Goal: Task Accomplishment & Management: Manage account settings

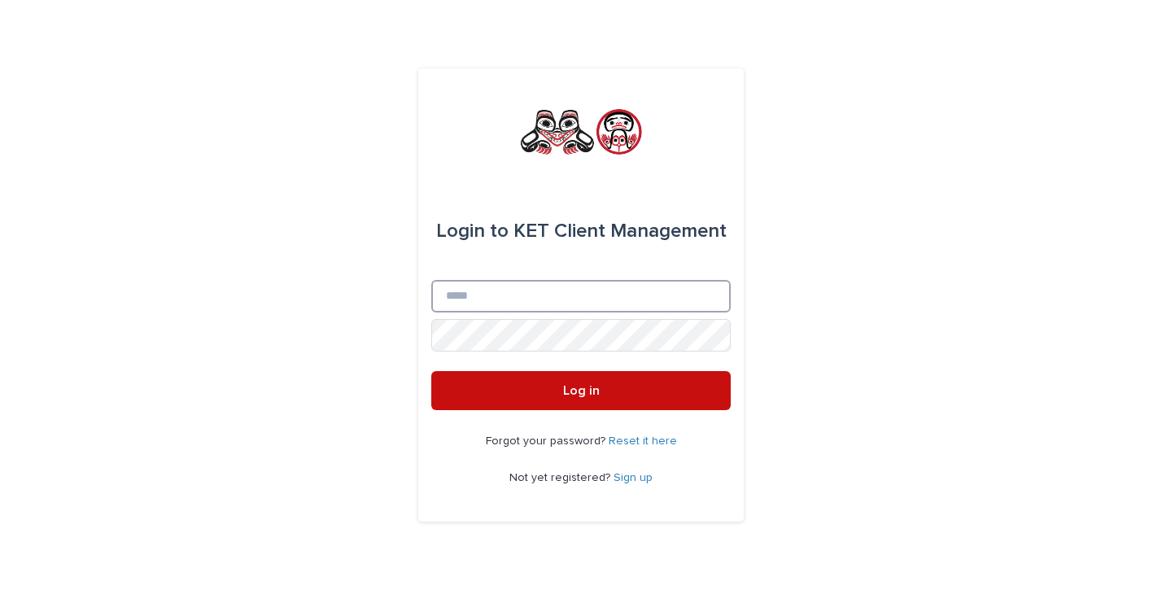
type input "**********"
click at [569, 395] on span "Log in" at bounding box center [581, 390] width 37 height 13
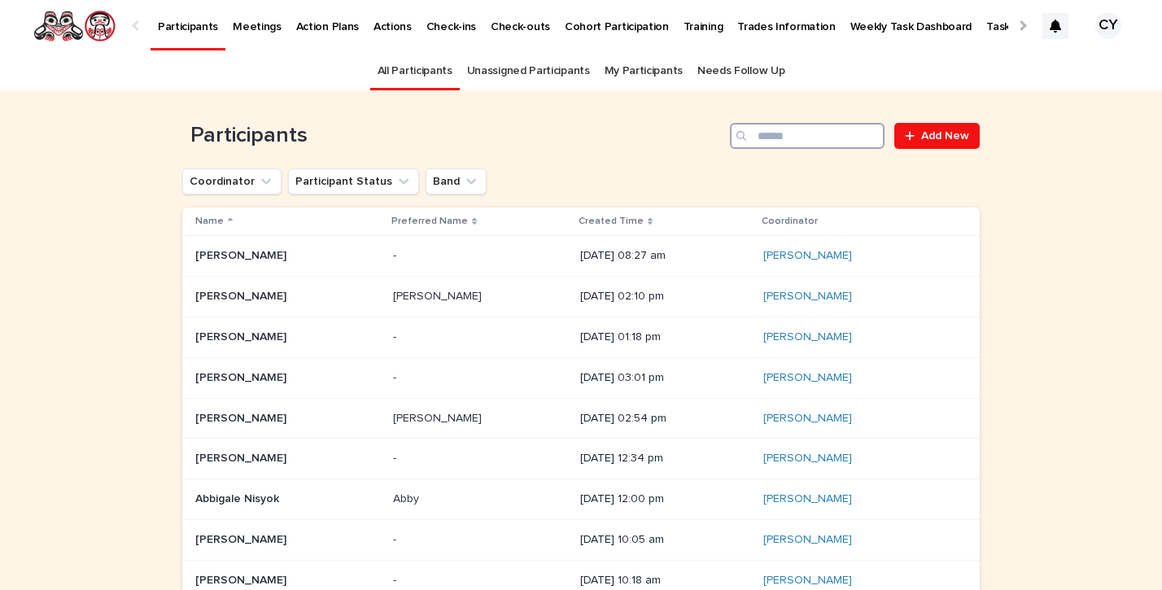
click at [802, 141] on input "Search" at bounding box center [807, 136] width 155 height 26
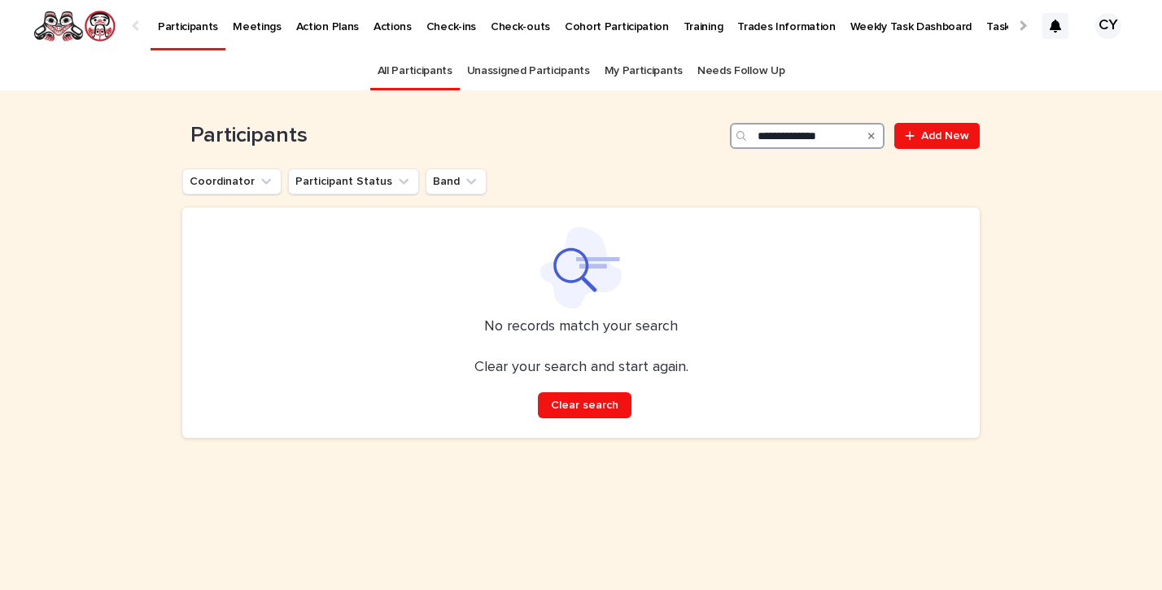
drag, startPoint x: 813, startPoint y: 133, endPoint x: 814, endPoint y: 150, distance: 17.1
click at [813, 133] on input "**********" at bounding box center [807, 136] width 155 height 26
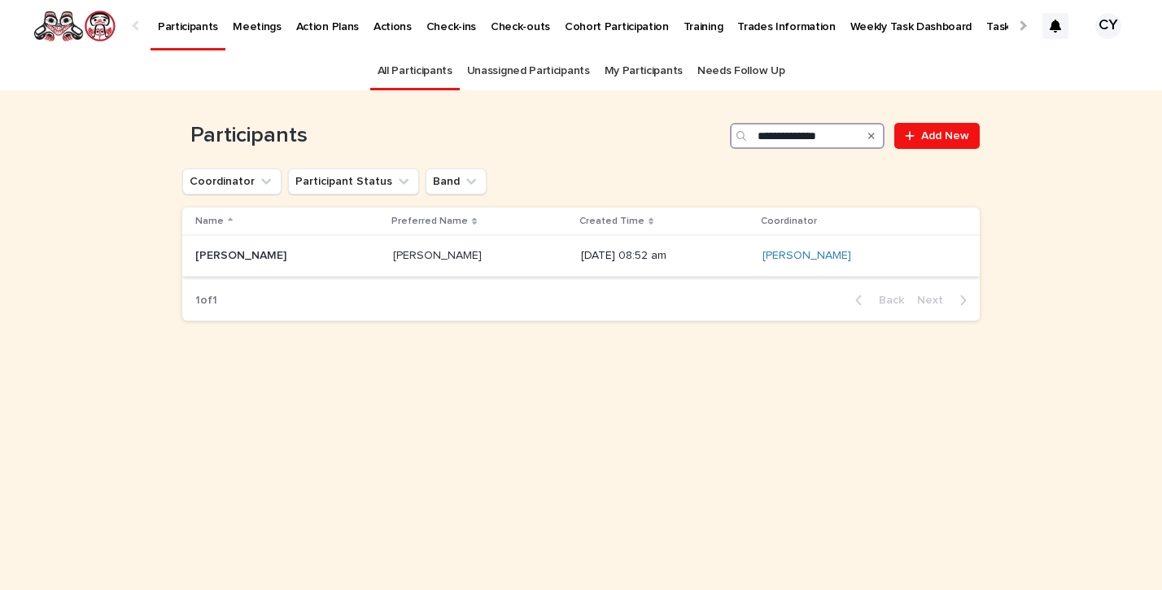
type input "**********"
click at [247, 252] on p "[PERSON_NAME]" at bounding box center [242, 254] width 94 height 17
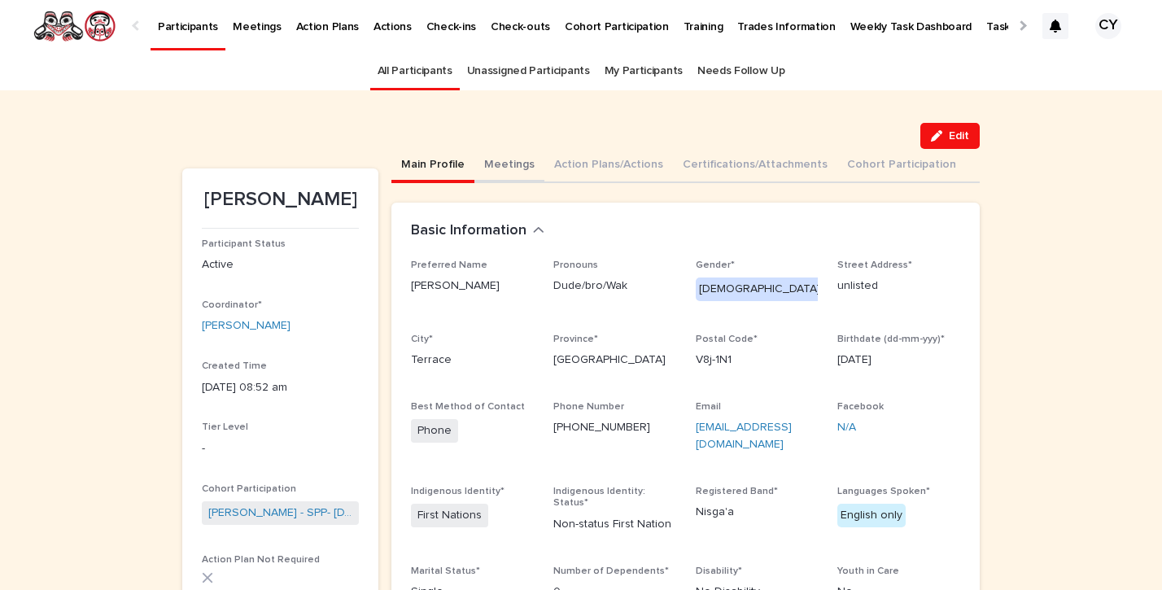
click at [511, 161] on button "Meetings" at bounding box center [509, 166] width 70 height 34
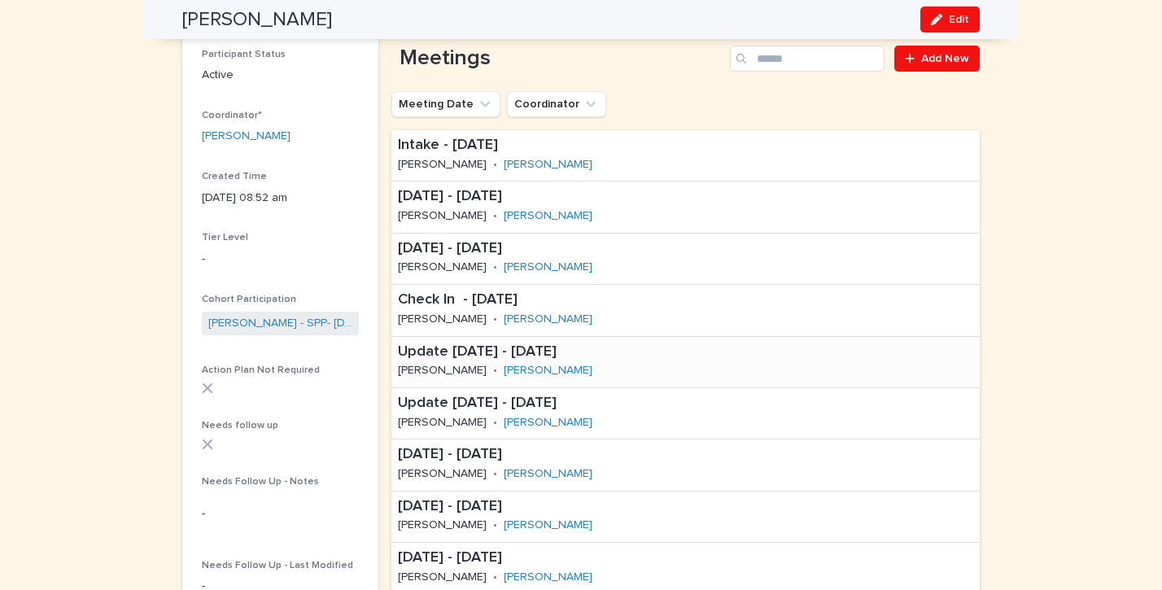
scroll to position [191, 0]
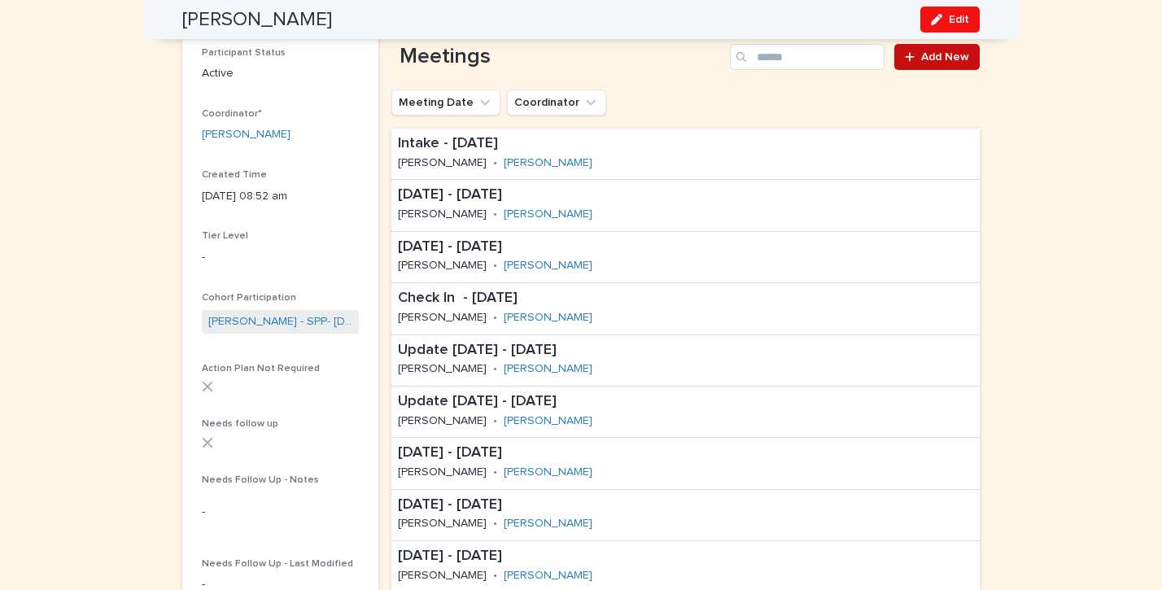
click at [937, 56] on span "Add New" at bounding box center [945, 56] width 48 height 11
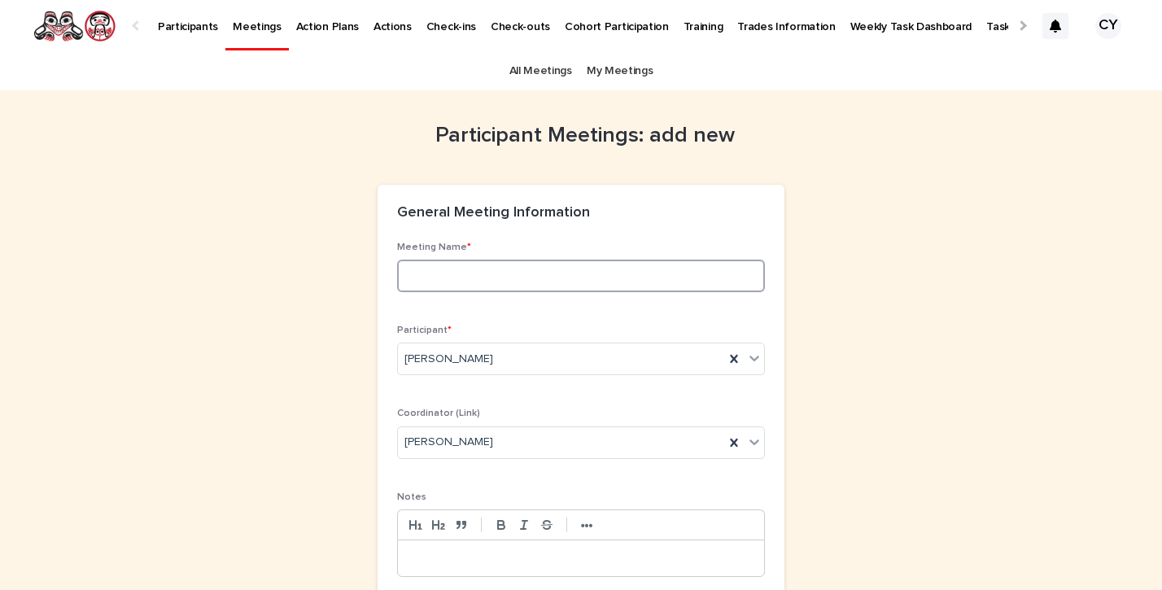
click at [430, 272] on input at bounding box center [581, 276] width 368 height 33
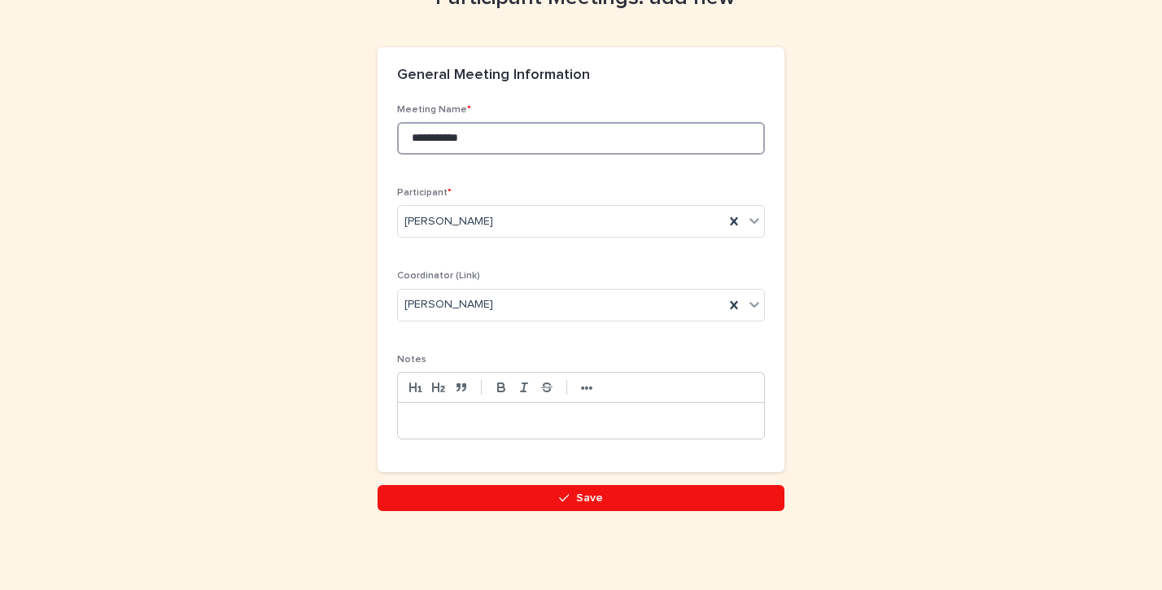
scroll to position [137, 0]
type input "**********"
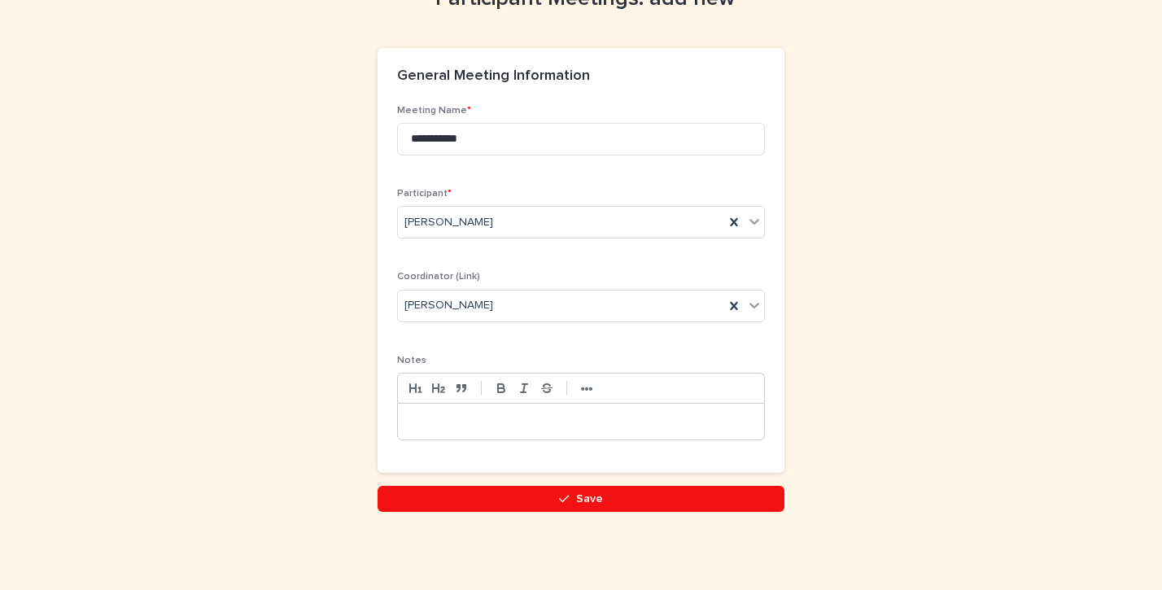
drag, startPoint x: 428, startPoint y: 408, endPoint x: 505, endPoint y: 401, distance: 77.6
click at [428, 408] on div at bounding box center [581, 422] width 366 height 36
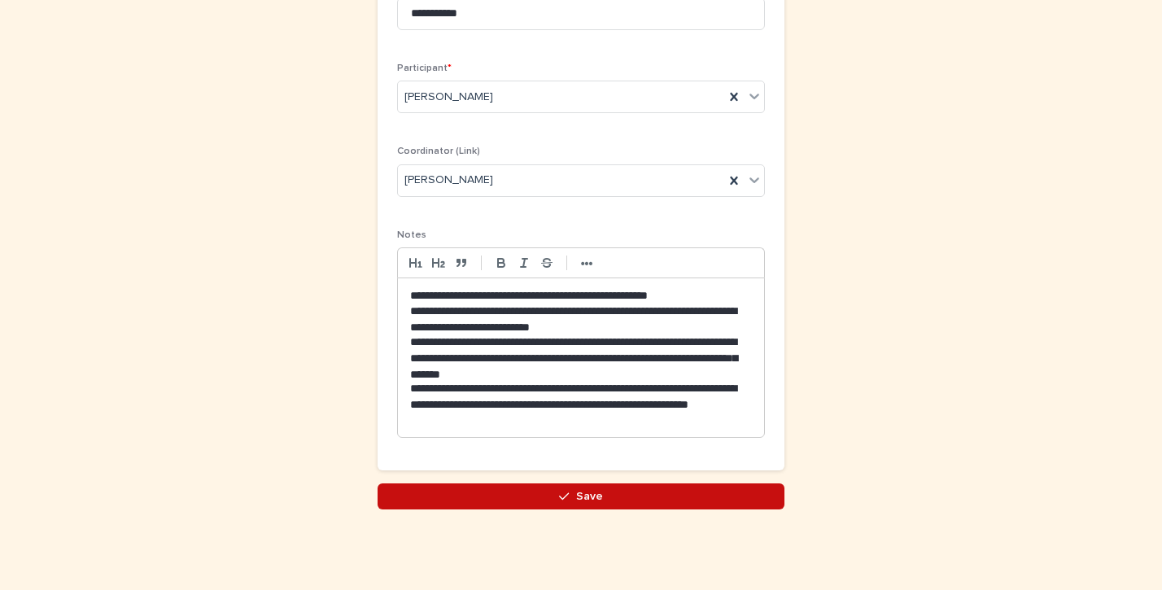
scroll to position [260, 0]
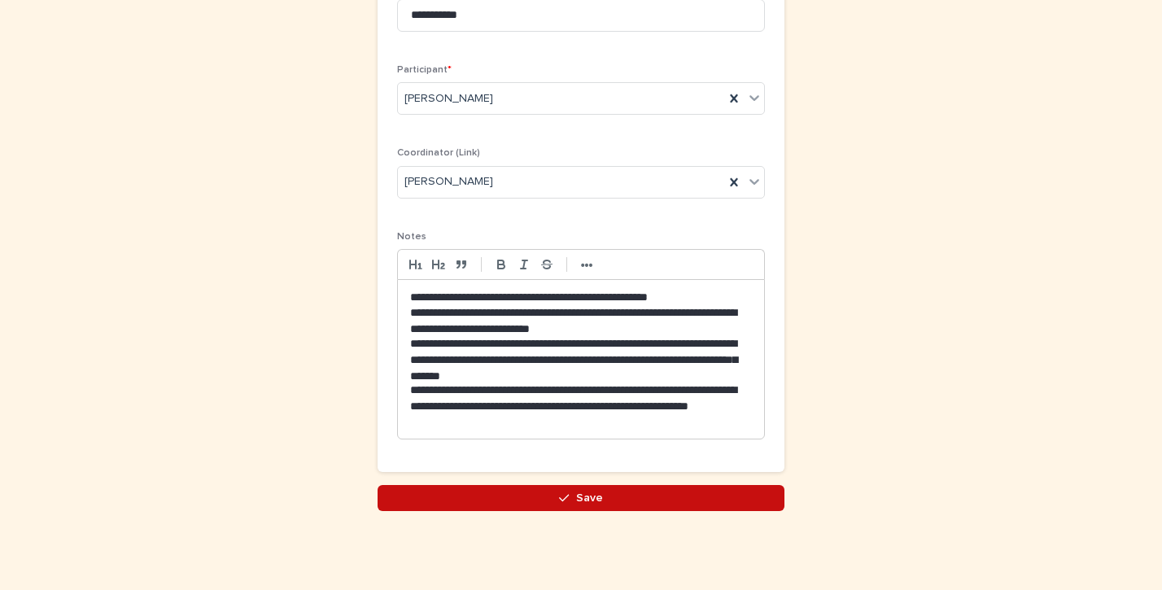
click at [605, 492] on button "Save" at bounding box center [581, 498] width 407 height 26
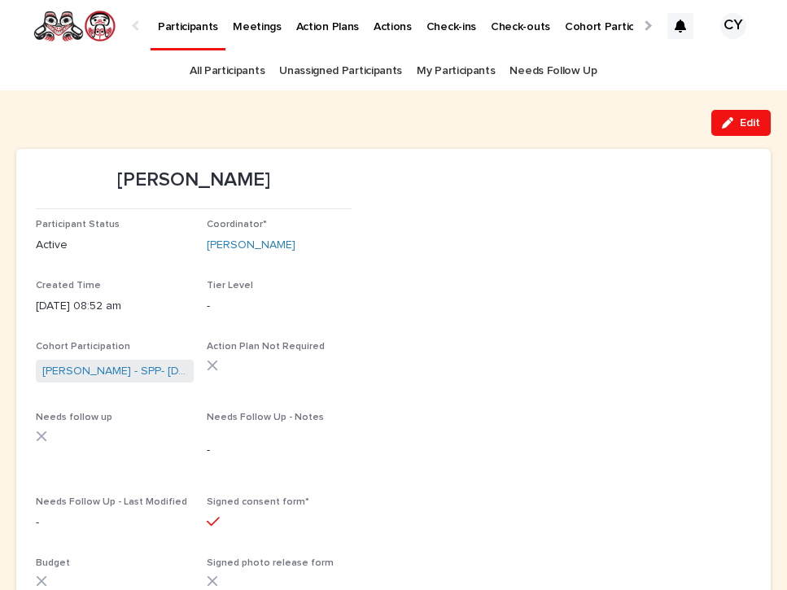
click at [455, 68] on link "My Participants" at bounding box center [456, 71] width 78 height 38
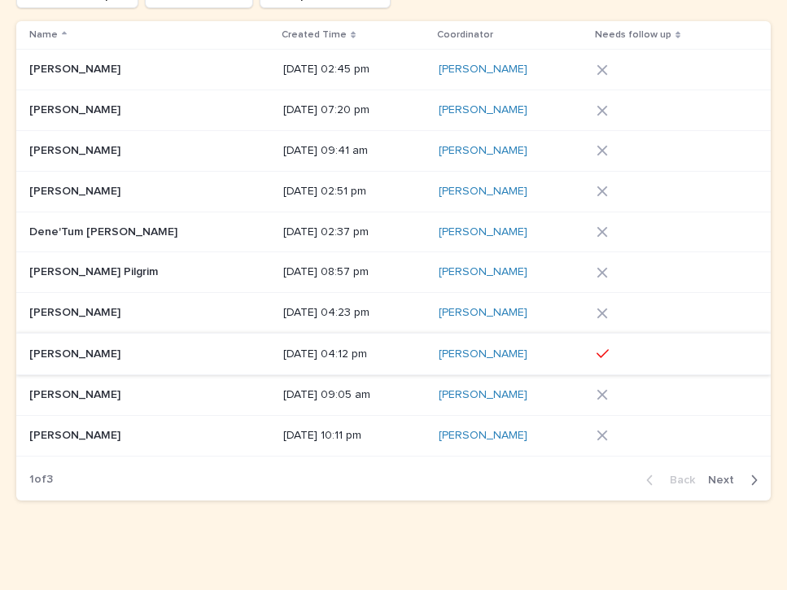
scroll to position [225, 0]
click at [714, 475] on span "Next" at bounding box center [726, 480] width 36 height 11
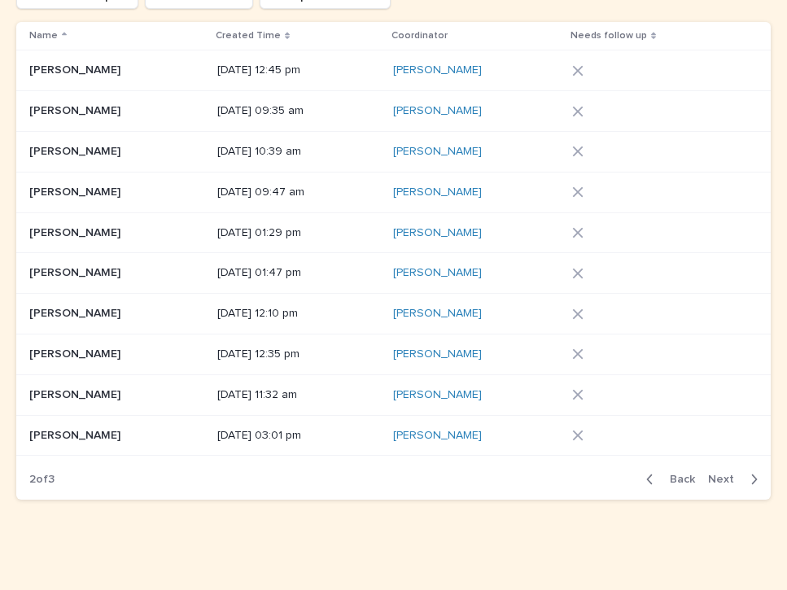
scroll to position [223, 0]
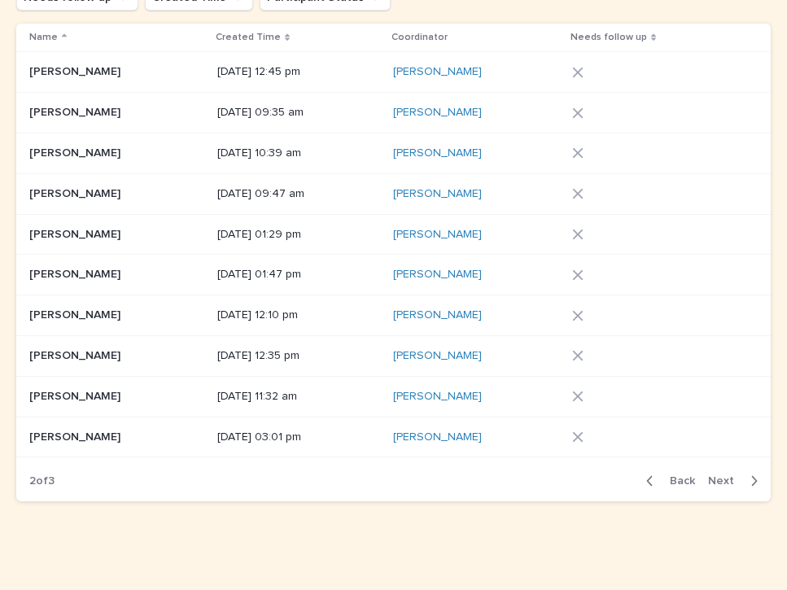
click at [720, 475] on span "Next" at bounding box center [726, 480] width 36 height 11
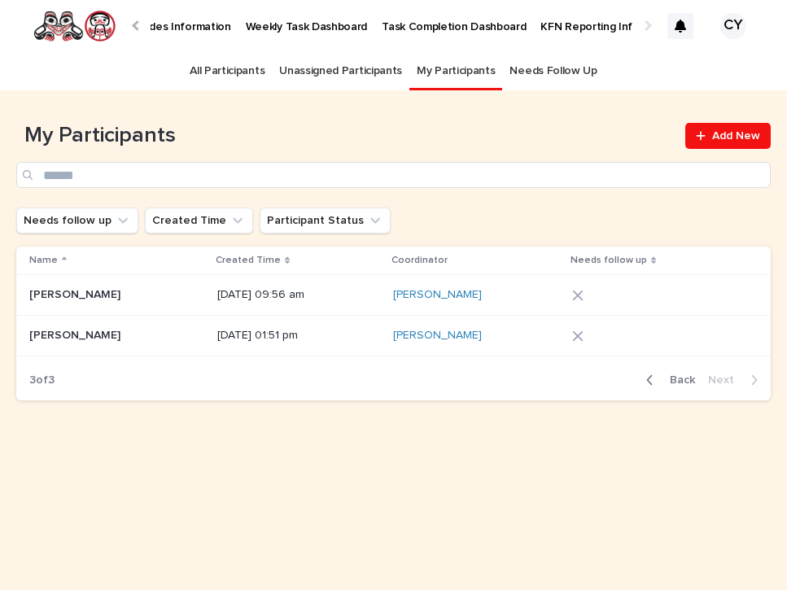
scroll to position [0, 604]
click at [427, 27] on p "Task Completion Dashboard" at bounding box center [454, 17] width 144 height 34
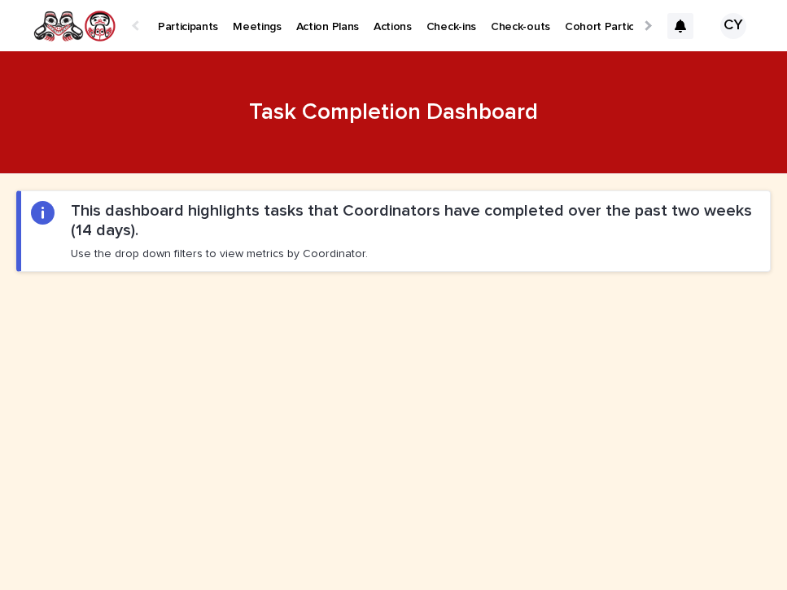
click at [189, 26] on p "Participants" at bounding box center [188, 17] width 60 height 34
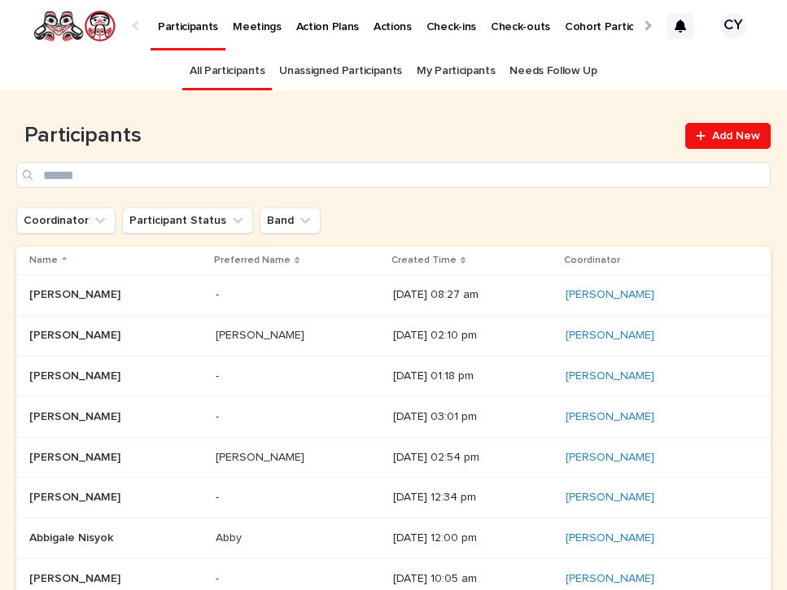
click at [436, 69] on link "My Participants" at bounding box center [456, 71] width 78 height 38
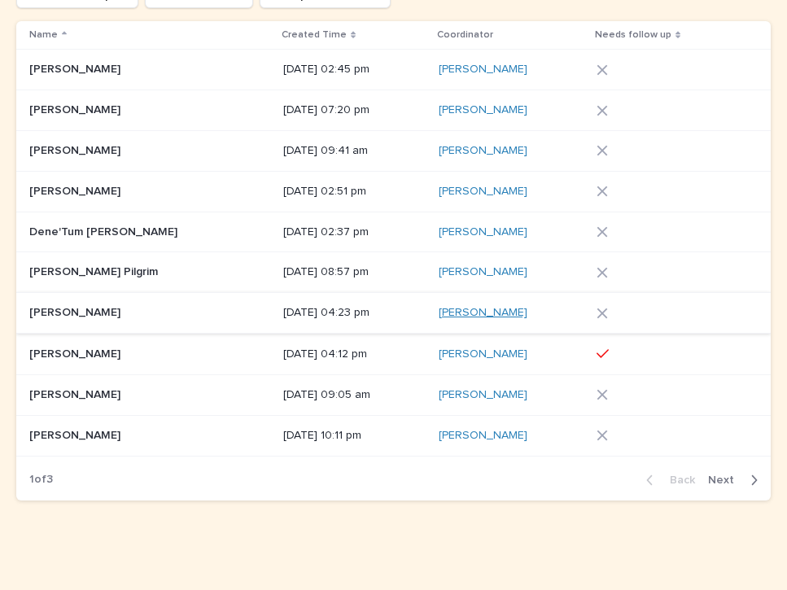
scroll to position [225, 0]
click at [718, 475] on span "Next" at bounding box center [726, 480] width 36 height 11
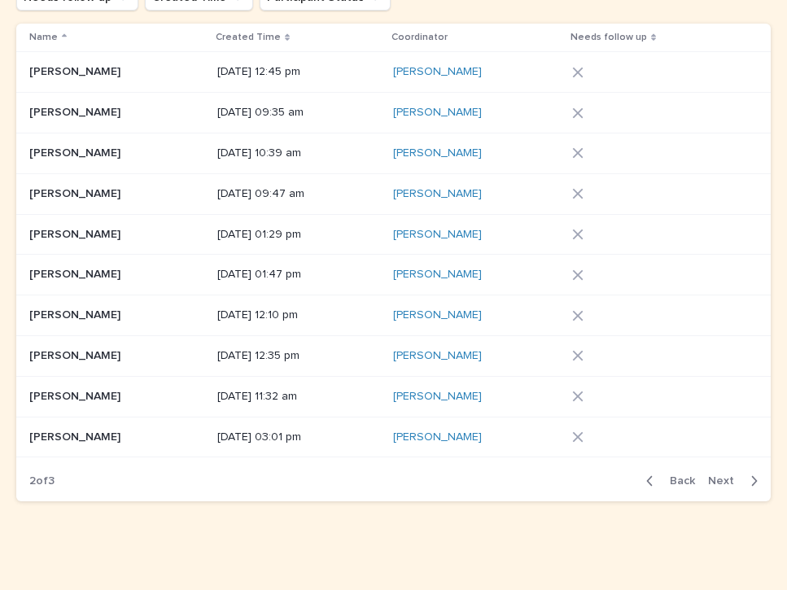
click at [723, 475] on span "Next" at bounding box center [726, 480] width 36 height 11
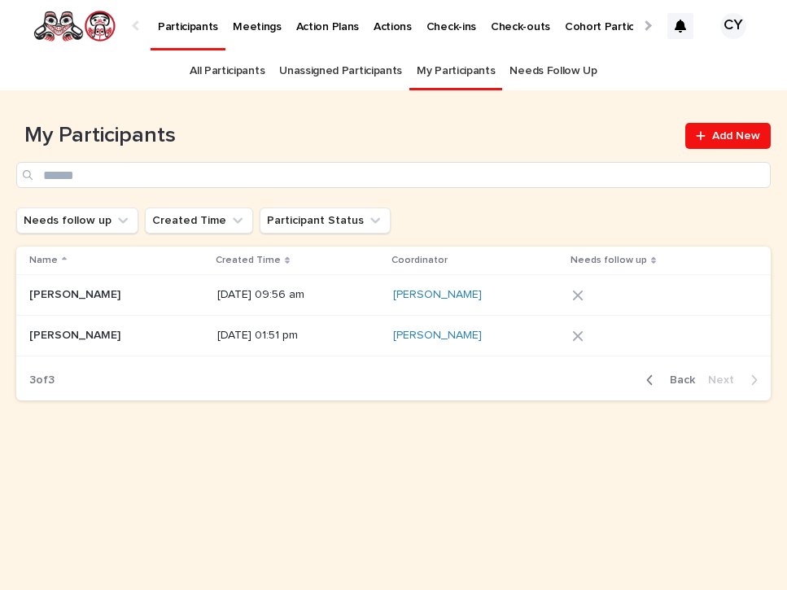
click at [60, 333] on p "[PERSON_NAME]" at bounding box center [76, 333] width 94 height 17
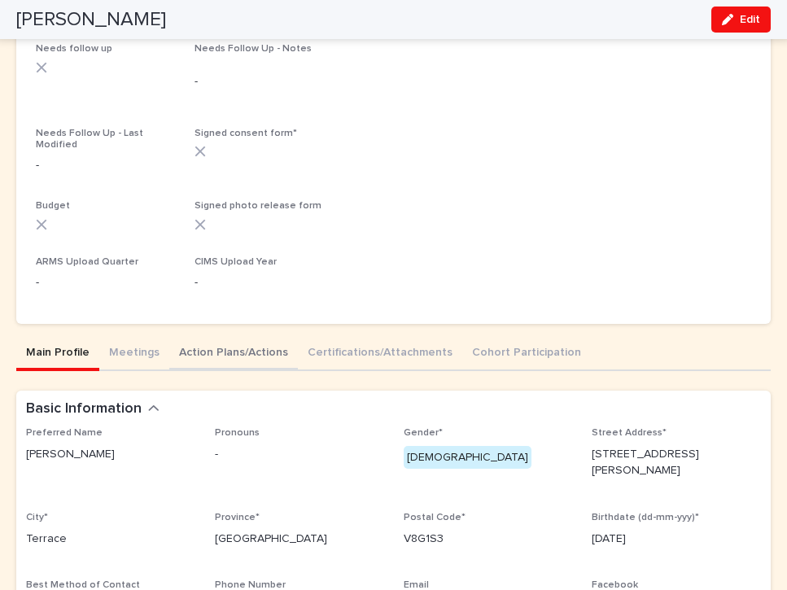
scroll to position [361, 0]
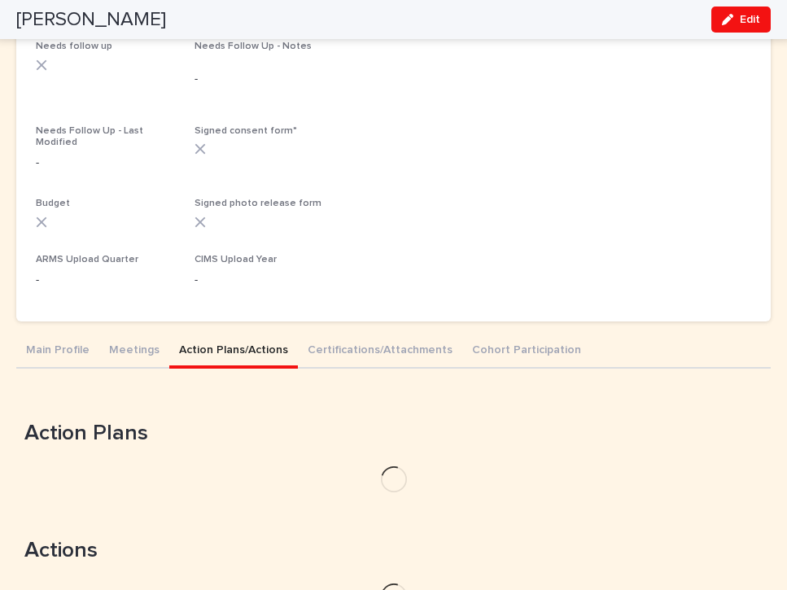
drag, startPoint x: 223, startPoint y: 338, endPoint x: 280, endPoint y: 346, distance: 57.5
click at [223, 338] on button "Action Plans/Actions" at bounding box center [233, 351] width 129 height 34
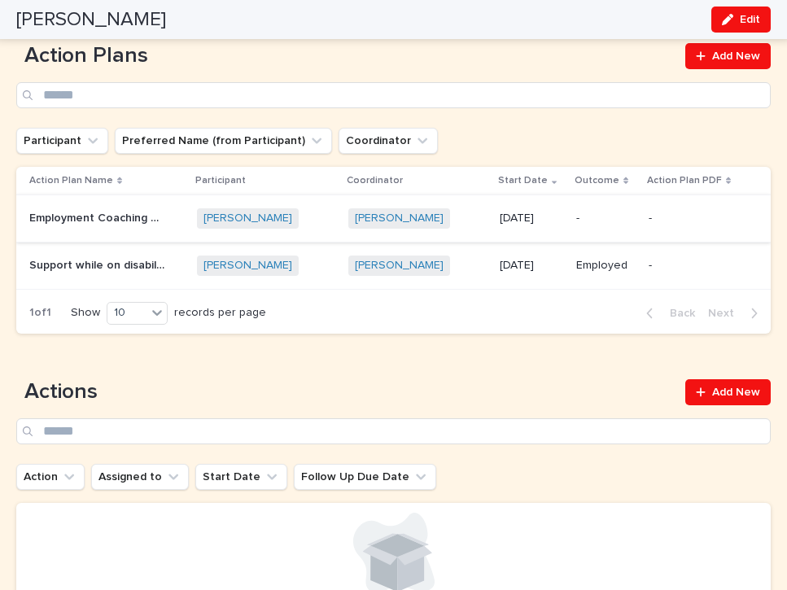
scroll to position [744, 0]
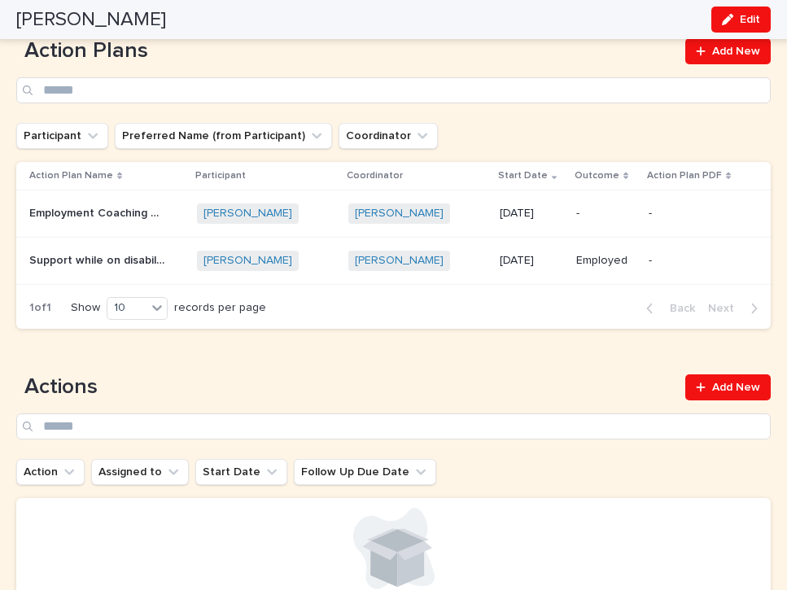
click at [100, 207] on p "Employment Coaching While on Leave" at bounding box center [98, 211] width 139 height 17
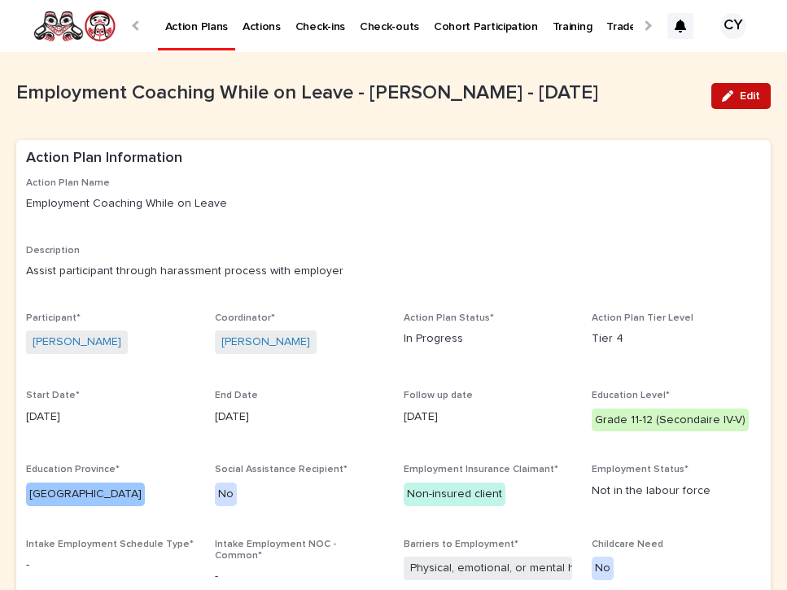
click at [741, 98] on span "Edit" at bounding box center [750, 95] width 20 height 11
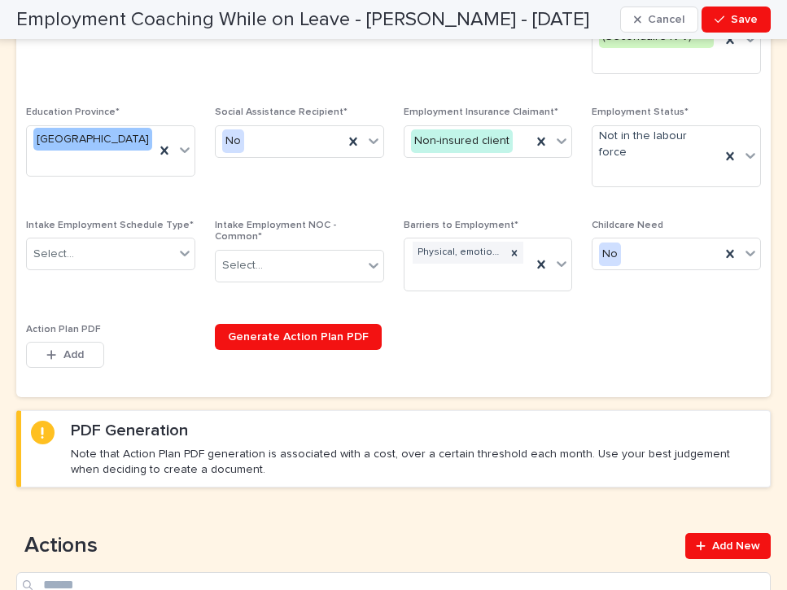
scroll to position [464, 0]
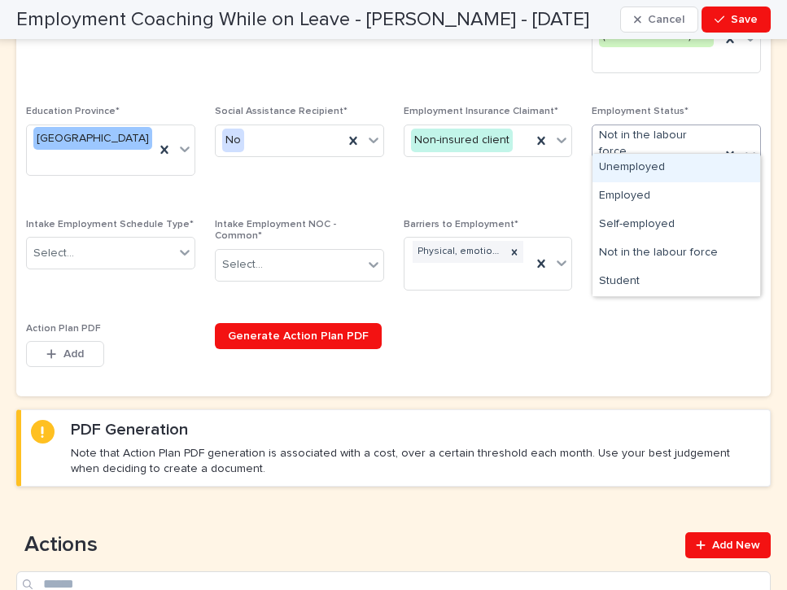
click at [749, 146] on icon at bounding box center [750, 154] width 16 height 16
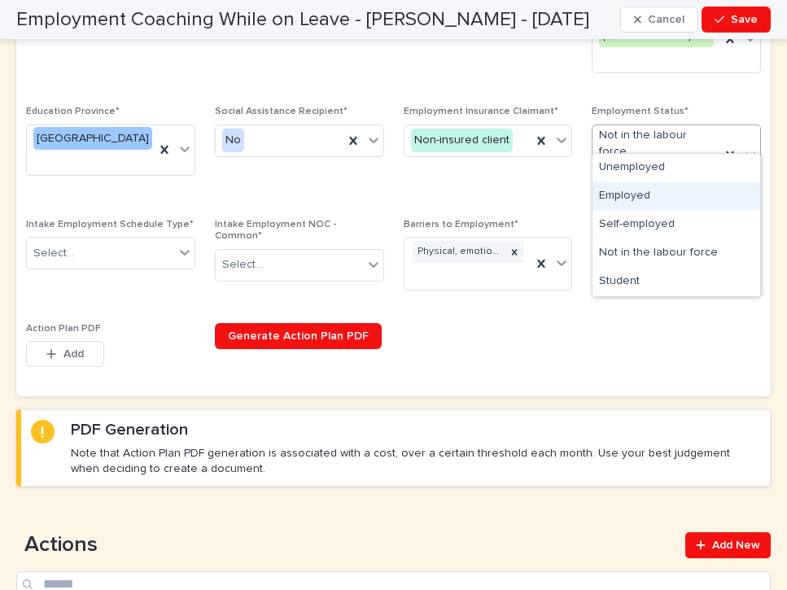
click at [645, 200] on div "Employed" at bounding box center [676, 196] width 168 height 28
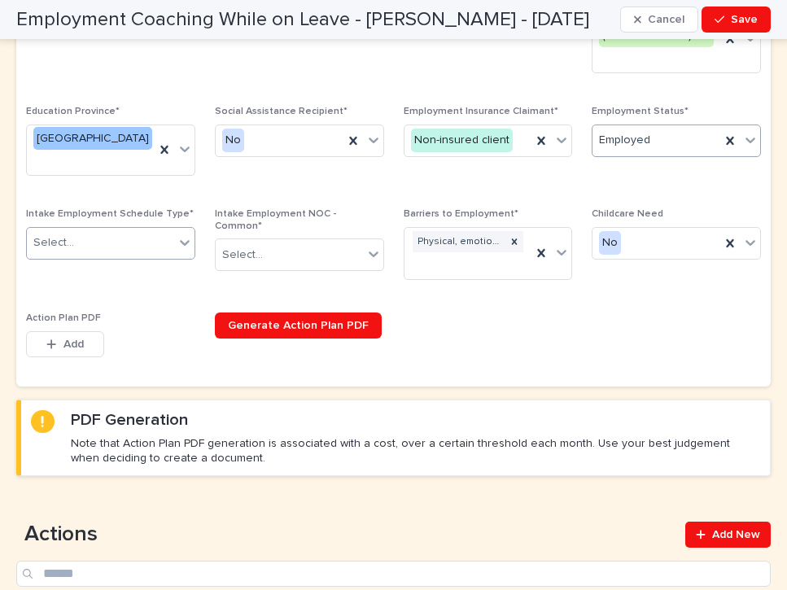
click at [188, 234] on icon at bounding box center [185, 242] width 16 height 16
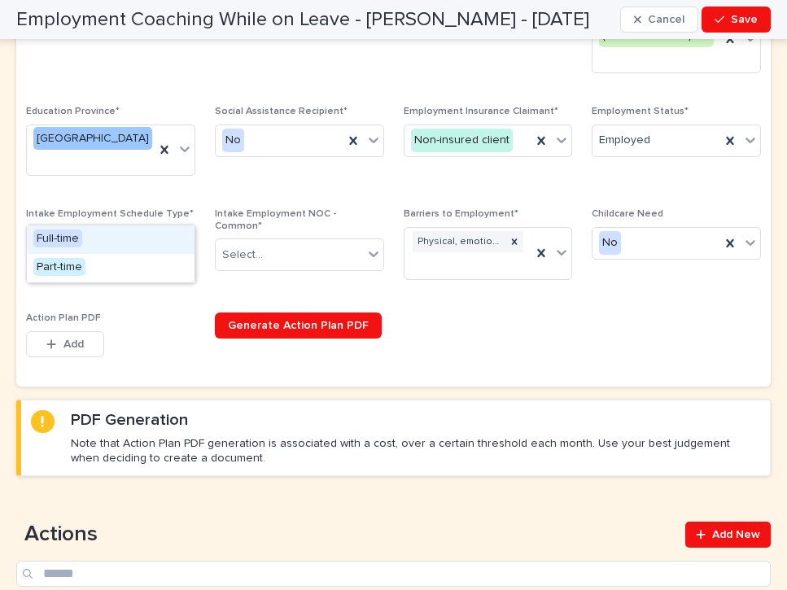
click at [120, 235] on div "Full-time" at bounding box center [111, 239] width 168 height 28
click at [373, 246] on icon at bounding box center [373, 254] width 16 height 16
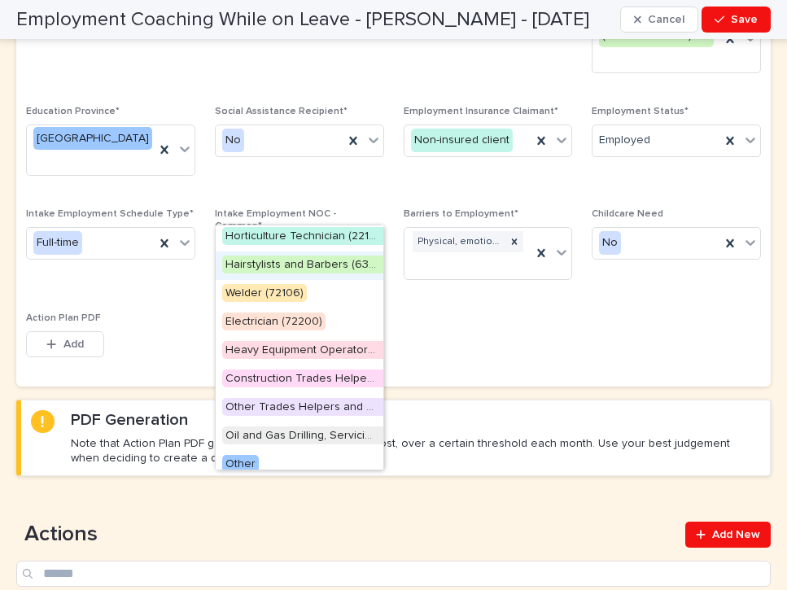
scroll to position [69, 0]
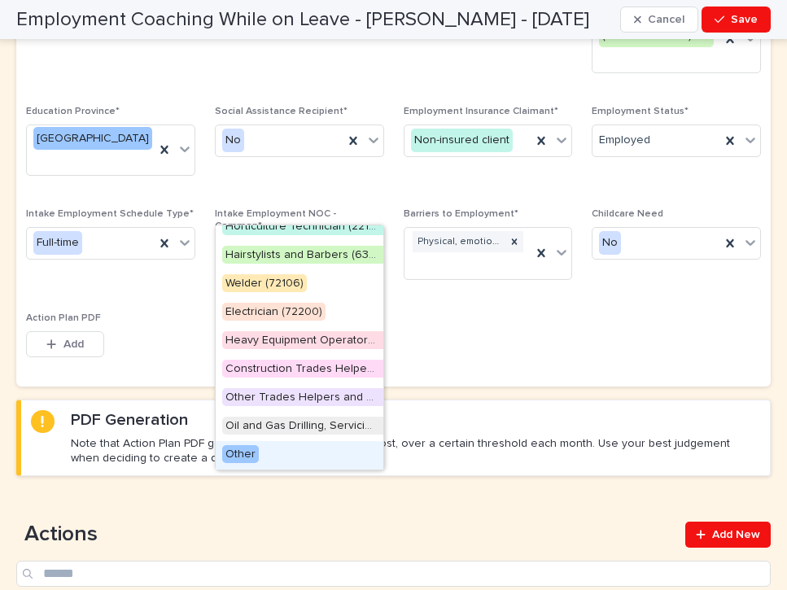
click at [238, 450] on span "Other" at bounding box center [240, 454] width 37 height 18
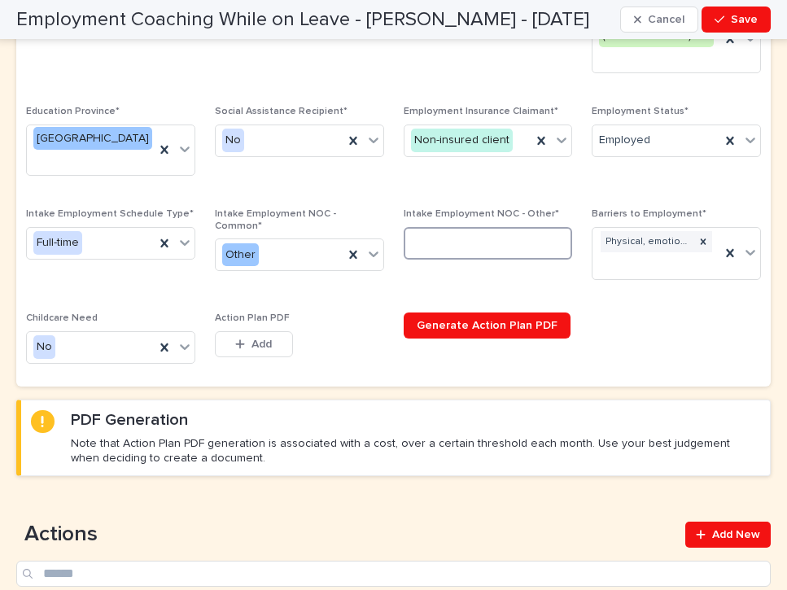
click at [431, 227] on input at bounding box center [488, 243] width 169 height 33
type input "*****"
click at [419, 242] on span "Intake Employment NOC - Other* *****" at bounding box center [488, 250] width 169 height 85
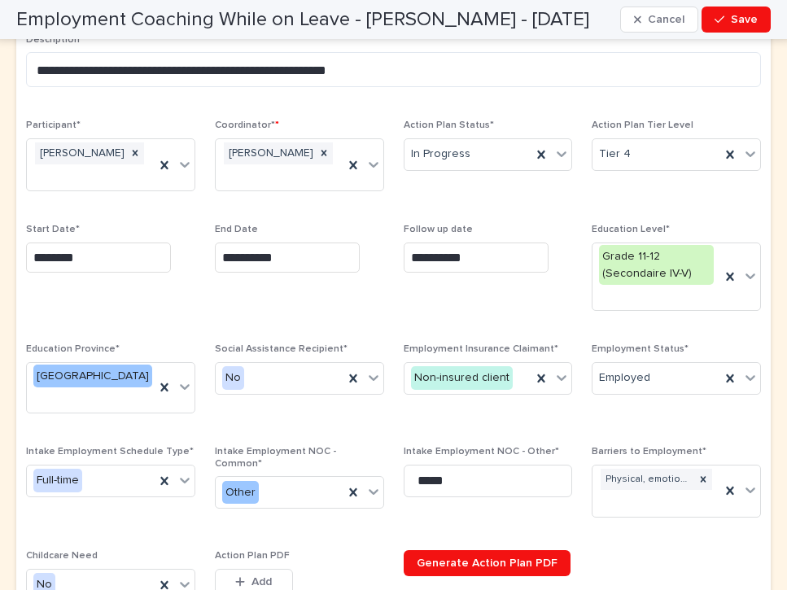
scroll to position [224, 0]
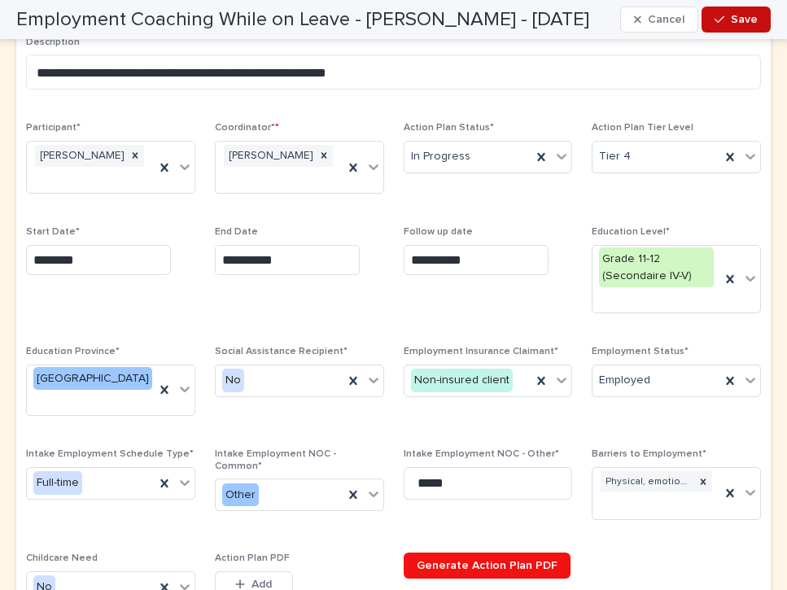
click at [737, 17] on span "Save" at bounding box center [744, 19] width 27 height 11
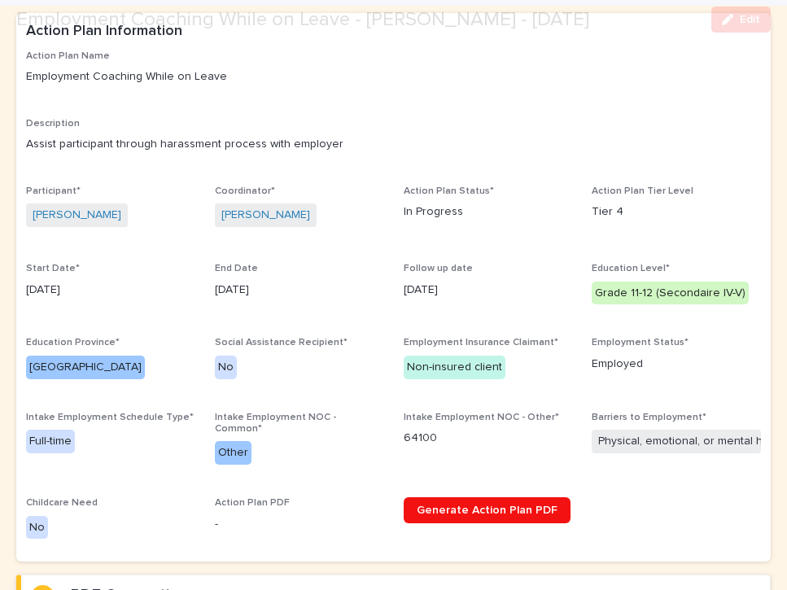
scroll to position [132, 0]
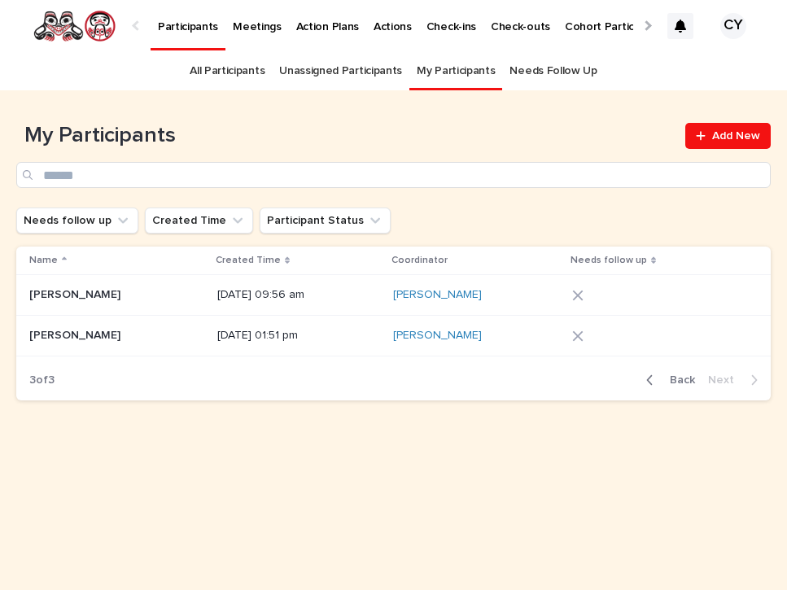
click at [647, 25] on div at bounding box center [646, 25] width 11 height 11
click at [650, 21] on div at bounding box center [646, 25] width 26 height 50
click at [547, 25] on p "Task Completion Dashboard" at bounding box center [575, 17] width 144 height 34
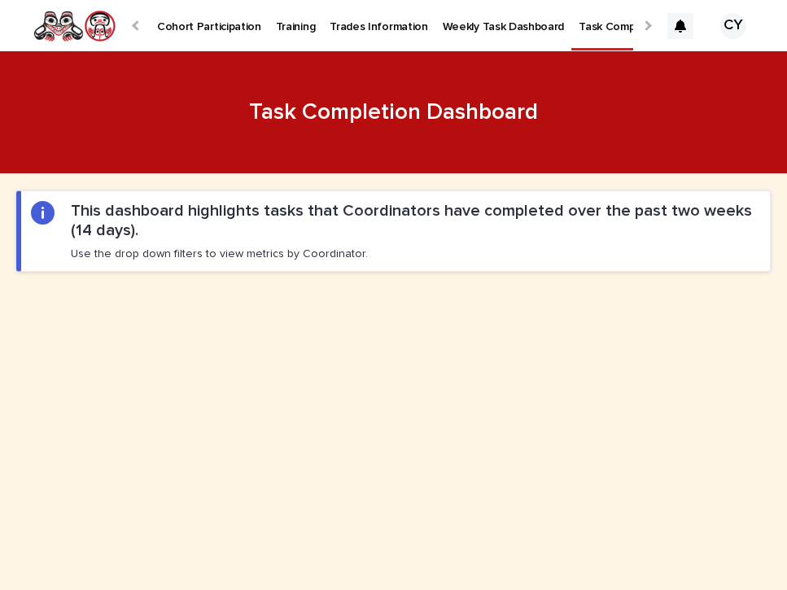
click at [456, 27] on p "Weekly Task Dashboard" at bounding box center [504, 17] width 122 height 34
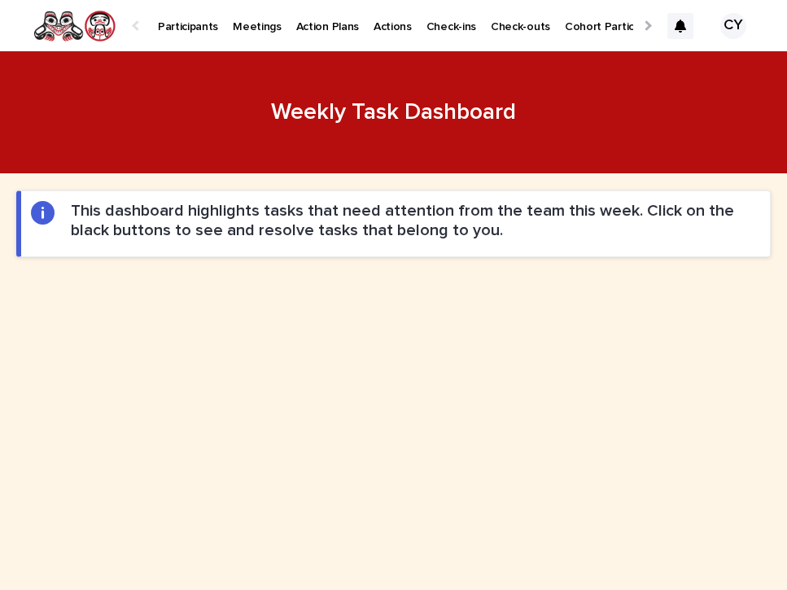
click at [194, 26] on p "Participants" at bounding box center [188, 17] width 60 height 34
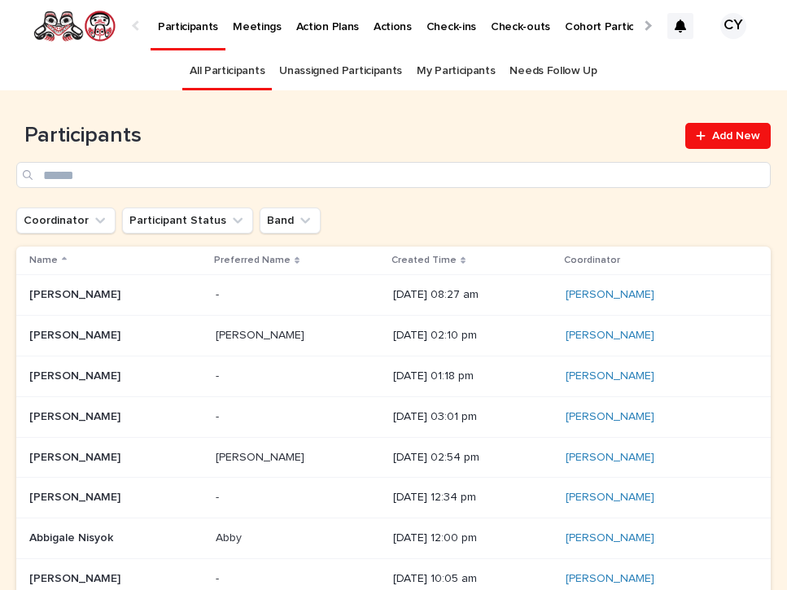
click at [452, 71] on link "My Participants" at bounding box center [456, 71] width 78 height 38
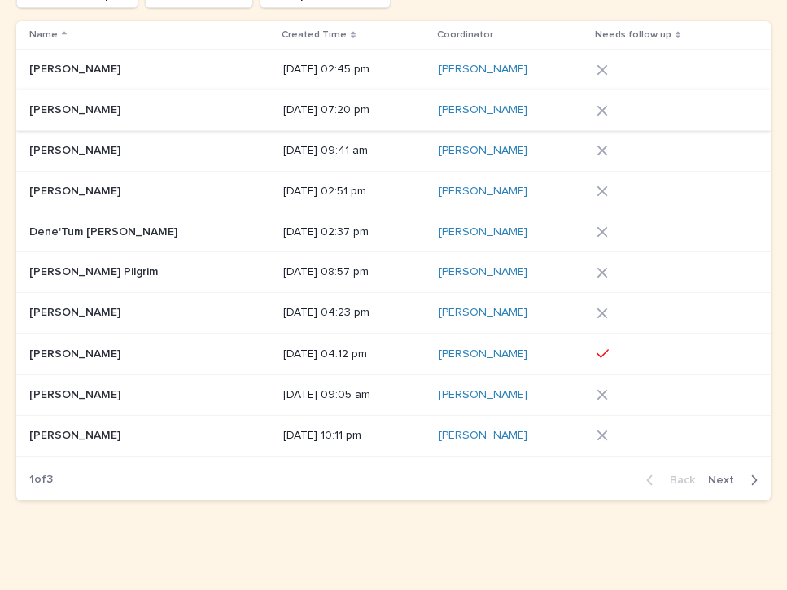
scroll to position [225, 0]
click at [727, 475] on span "Next" at bounding box center [726, 480] width 36 height 11
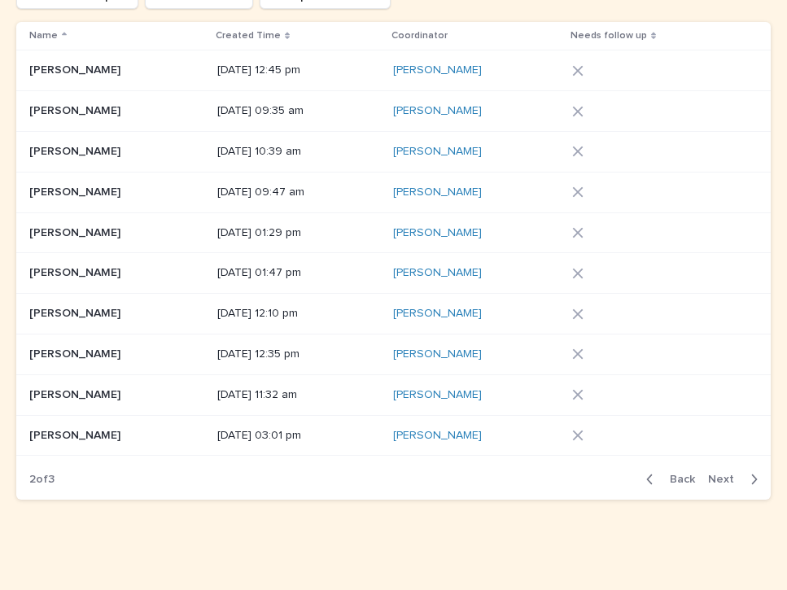
scroll to position [223, 0]
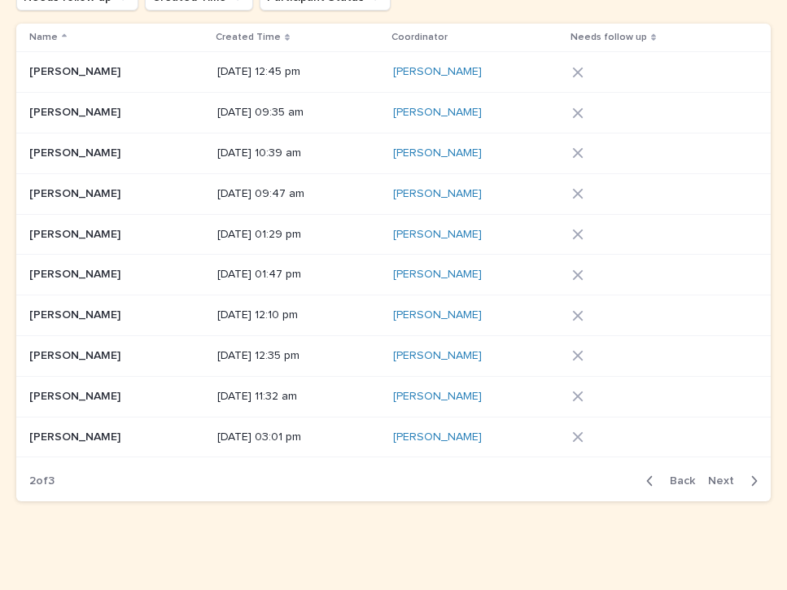
click at [74, 432] on p "[PERSON_NAME]" at bounding box center [76, 435] width 94 height 17
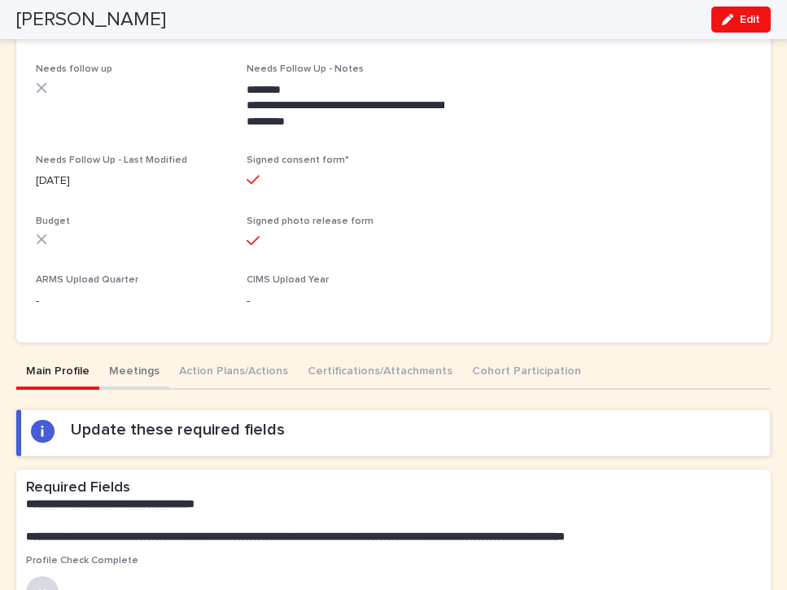
scroll to position [339, 0]
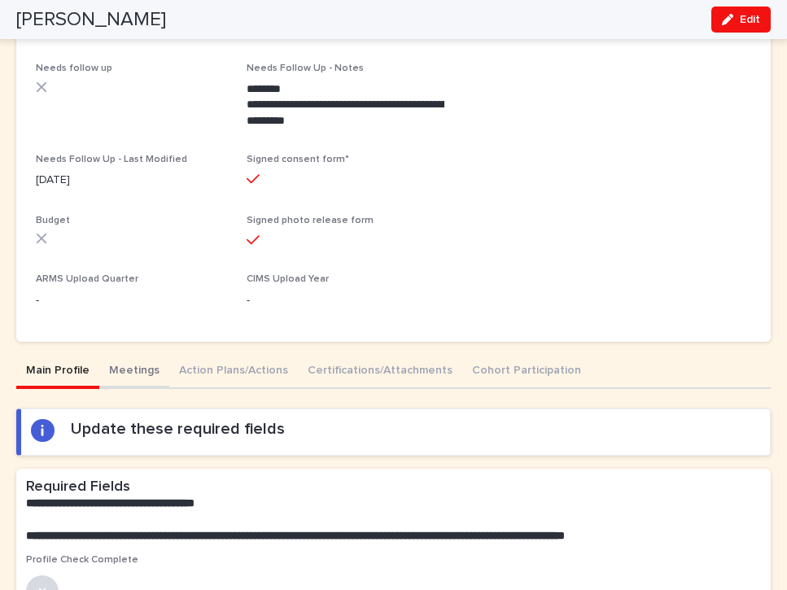
click at [130, 364] on button "Meetings" at bounding box center [134, 372] width 70 height 34
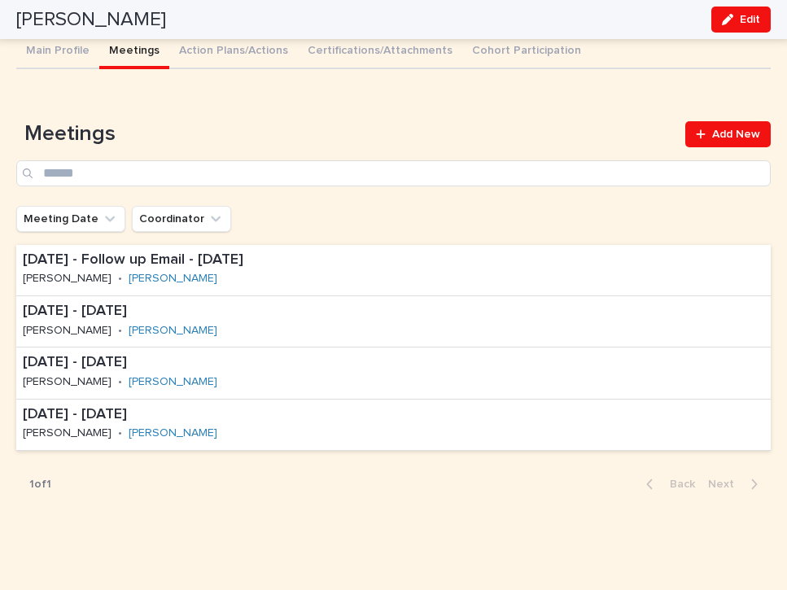
scroll to position [658, 0]
click at [718, 129] on span "Add New" at bounding box center [736, 134] width 48 height 11
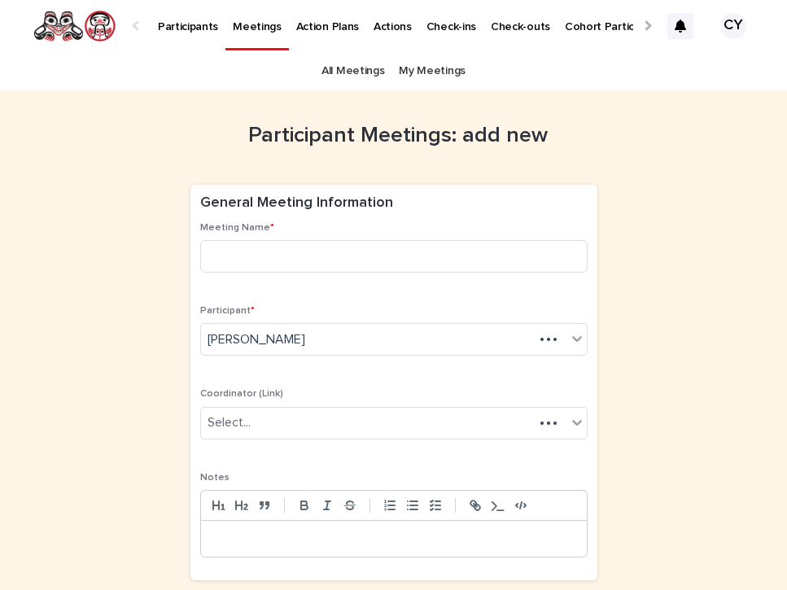
scroll to position [0, 72]
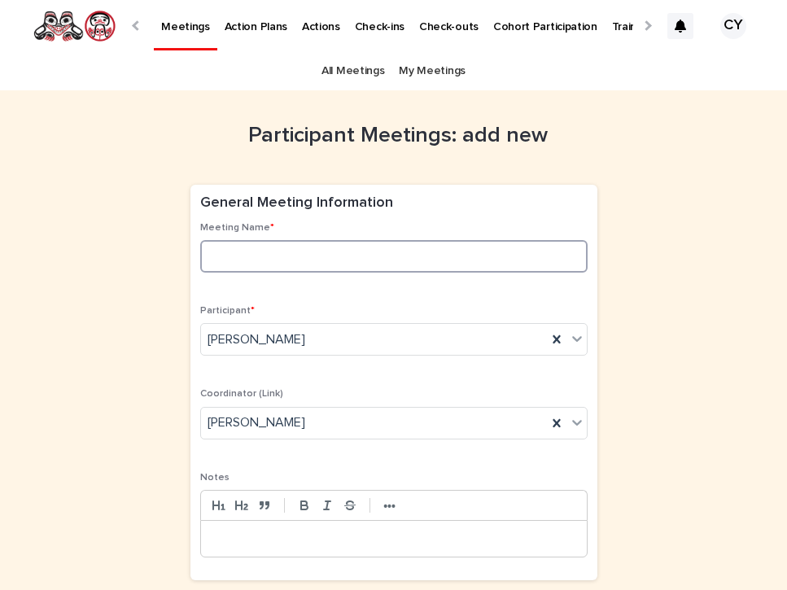
click at [308, 263] on input at bounding box center [393, 256] width 387 height 33
type input "**********"
click at [223, 526] on div at bounding box center [394, 539] width 386 height 36
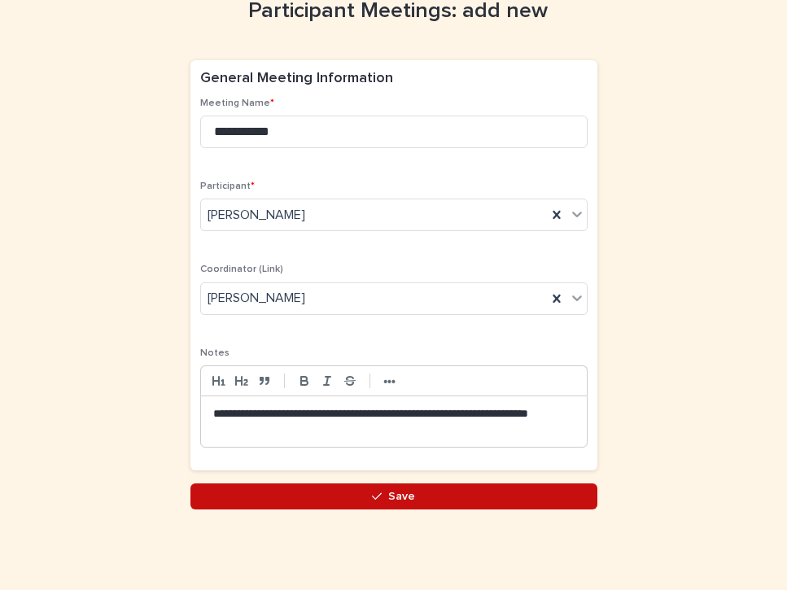
scroll to position [123, 0]
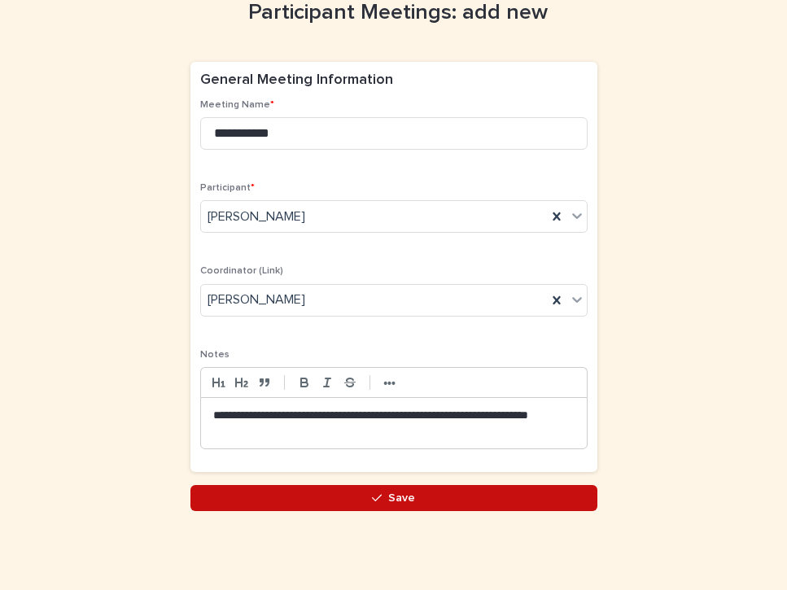
click at [369, 499] on button "Save" at bounding box center [393, 498] width 407 height 26
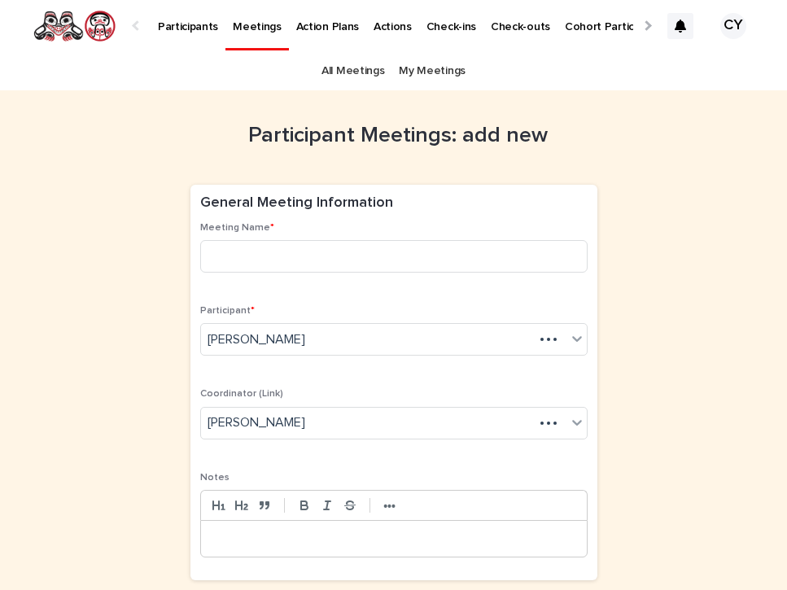
click at [171, 28] on p "Participants" at bounding box center [188, 17] width 60 height 34
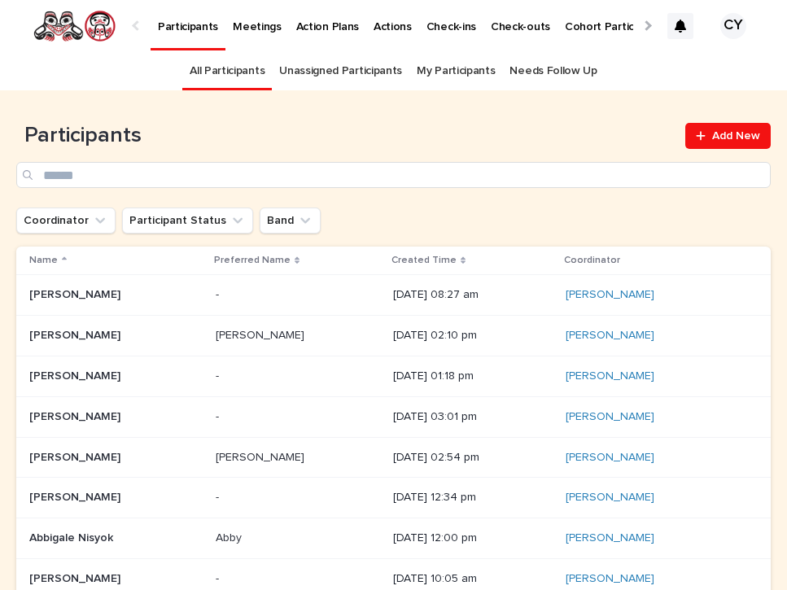
scroll to position [0, -276]
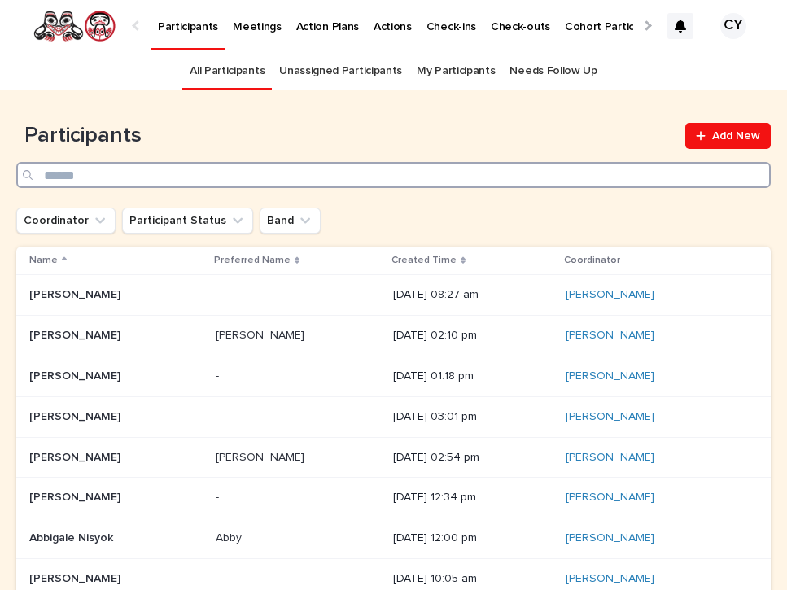
drag, startPoint x: 249, startPoint y: 182, endPoint x: 283, endPoint y: 180, distance: 34.3
click at [251, 181] on input "Search" at bounding box center [393, 175] width 754 height 26
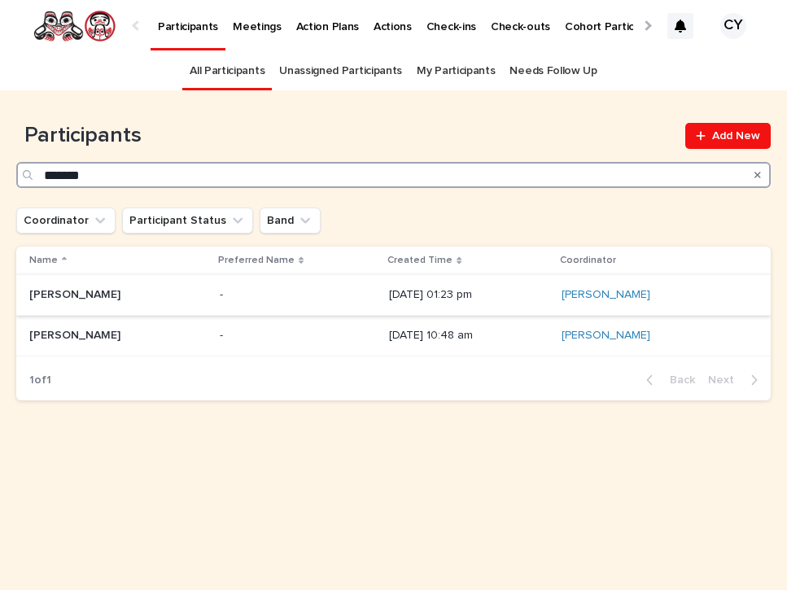
type input "*******"
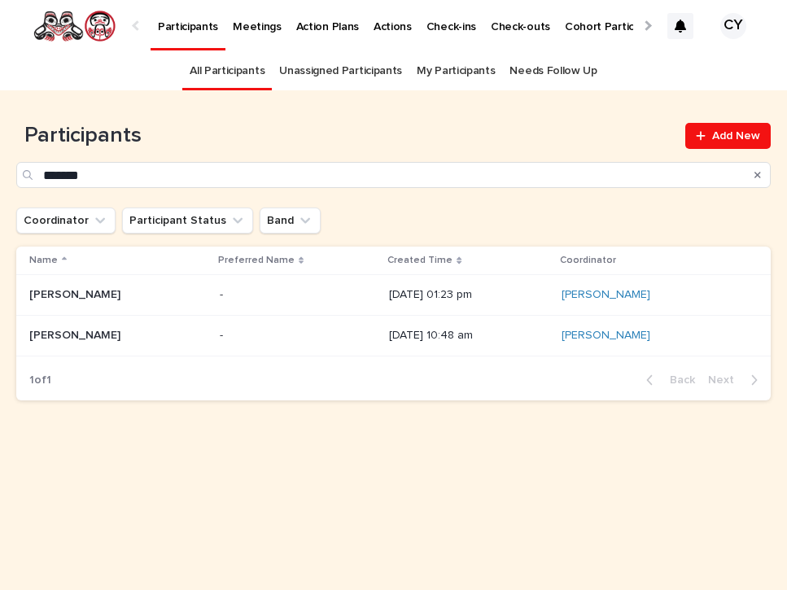
click at [123, 293] on p "[PERSON_NAME]" at bounding box center [76, 293] width 94 height 17
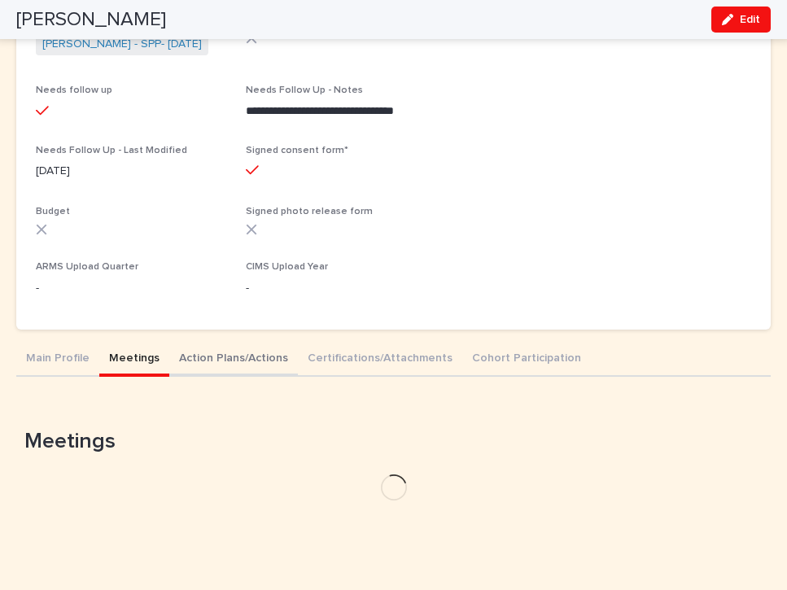
drag, startPoint x: 138, startPoint y: 348, endPoint x: 164, endPoint y: 356, distance: 27.8
click at [138, 348] on button "Meetings" at bounding box center [134, 360] width 70 height 34
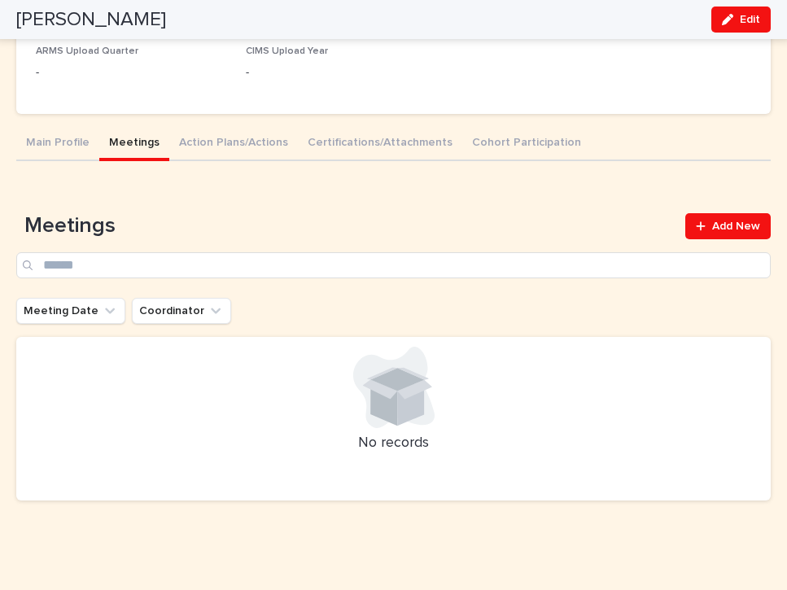
scroll to position [542, 0]
click at [722, 222] on span "Add New" at bounding box center [736, 226] width 48 height 11
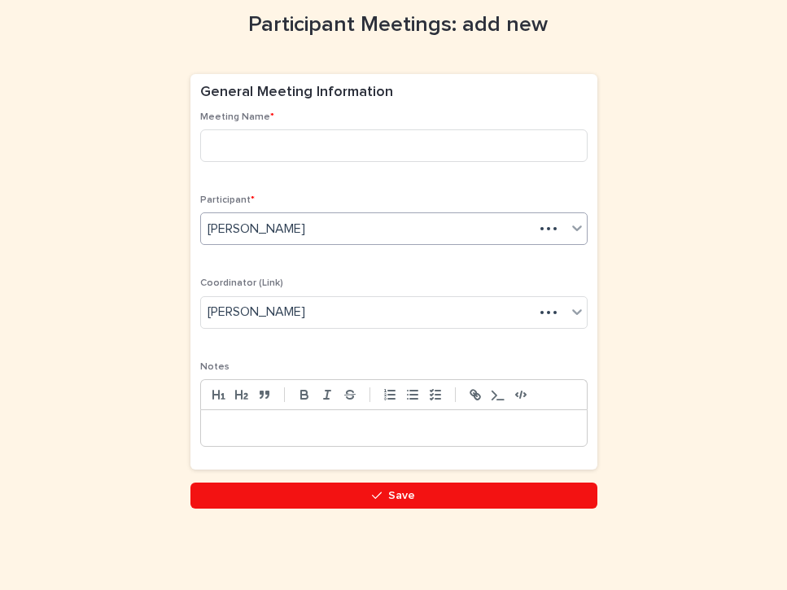
scroll to position [0, 72]
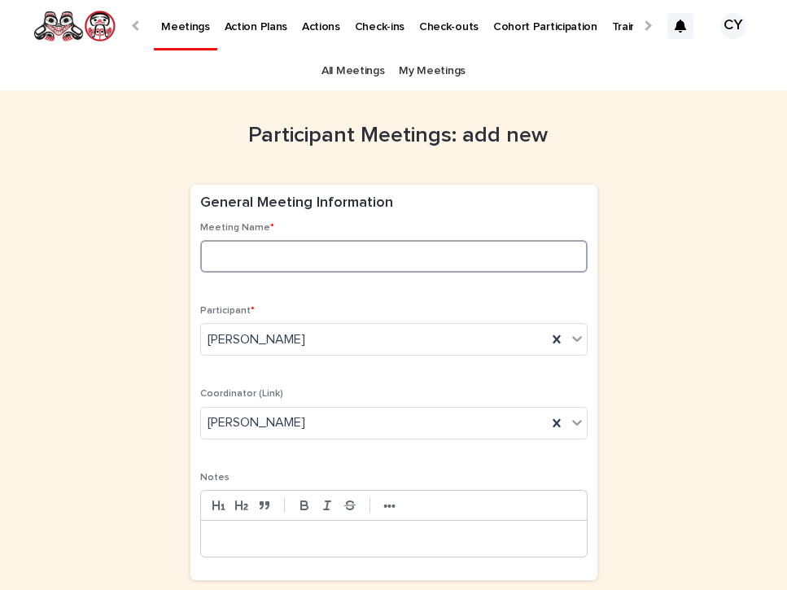
click at [234, 251] on input at bounding box center [393, 256] width 387 height 33
click at [142, 28] on div at bounding box center [137, 25] width 26 height 50
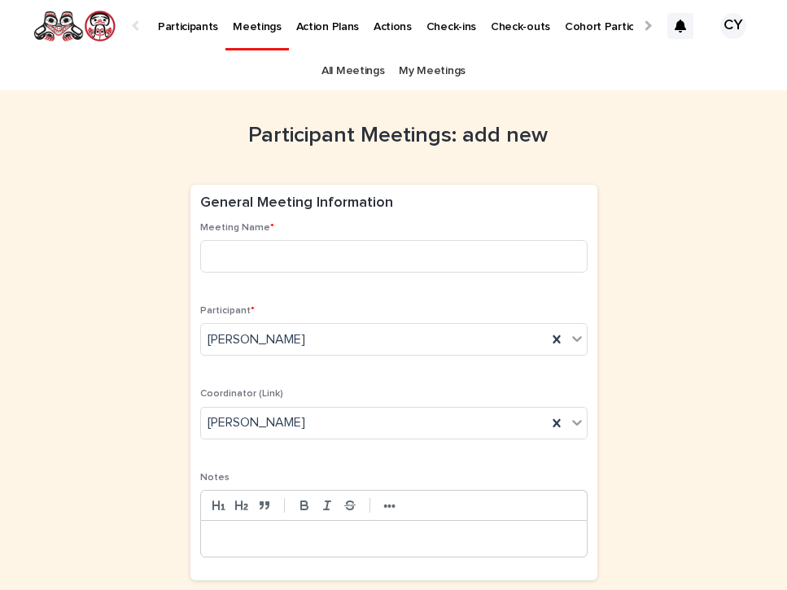
click at [206, 28] on p "Participants" at bounding box center [188, 17] width 60 height 34
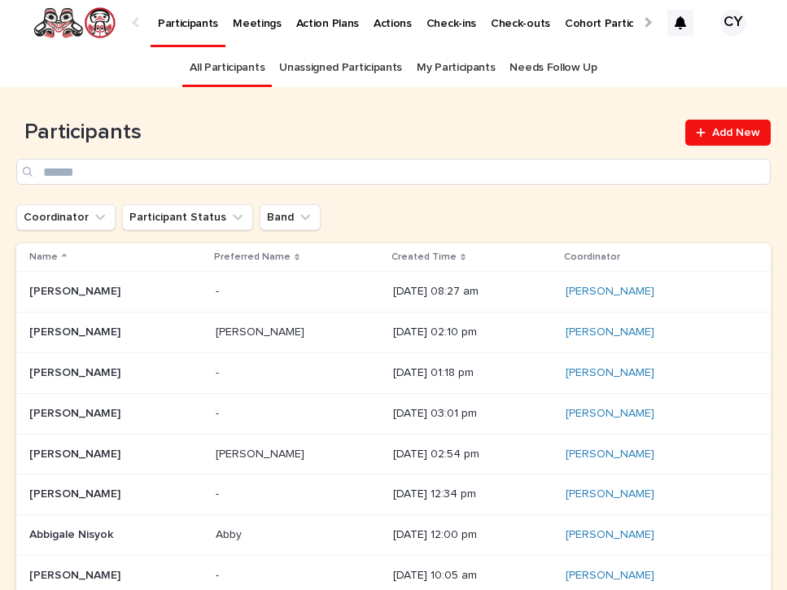
scroll to position [5, 0]
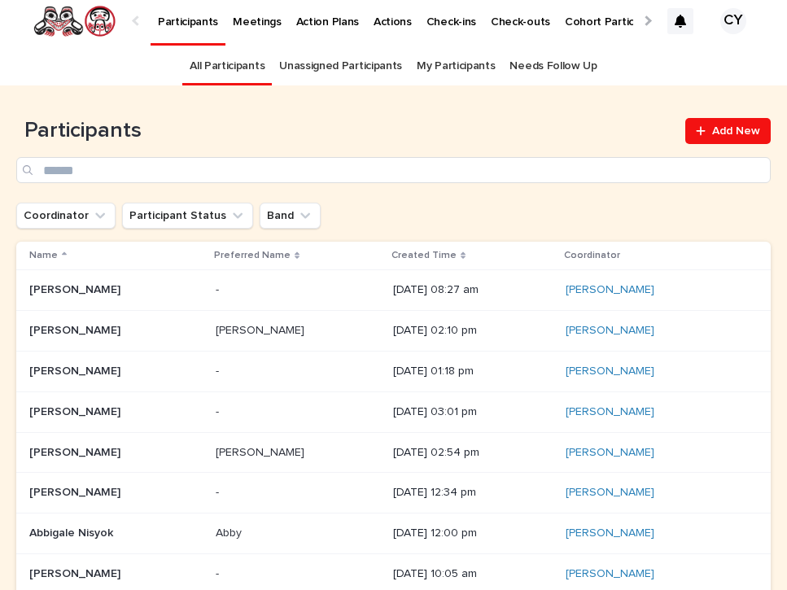
click at [646, 21] on div at bounding box center [646, 20] width 11 height 11
click at [609, 18] on p "Weekly Task Dashboard" at bounding box center [670, 12] width 122 height 34
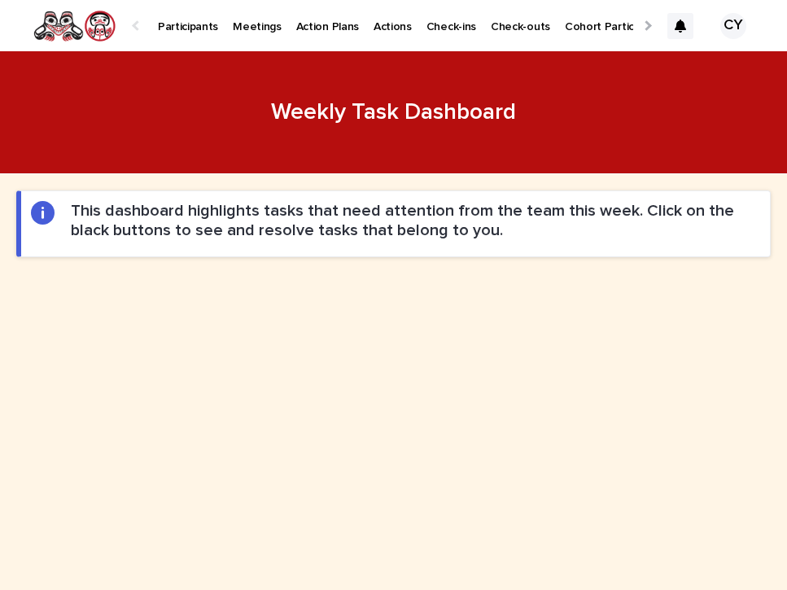
click at [644, 24] on div at bounding box center [646, 25] width 11 height 11
click at [653, 28] on div at bounding box center [646, 25] width 26 height 50
click at [652, 28] on div at bounding box center [646, 25] width 26 height 50
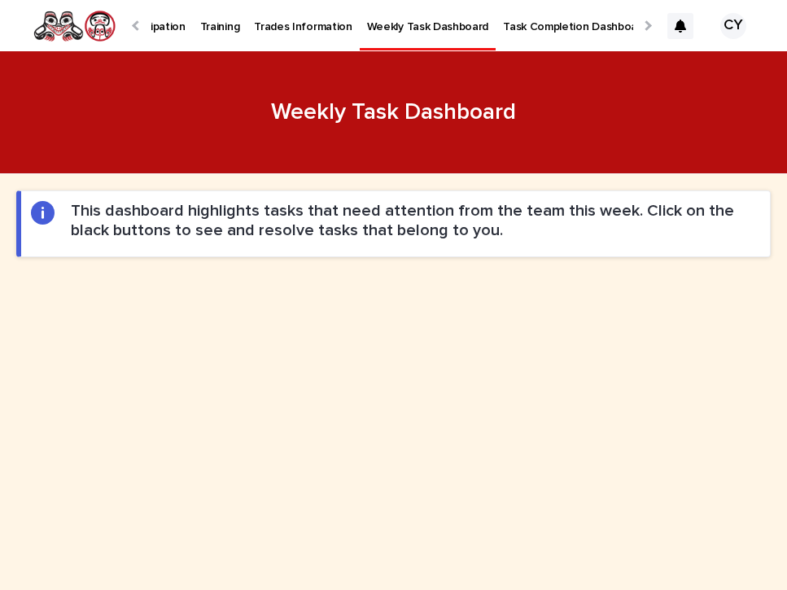
scroll to position [0, 604]
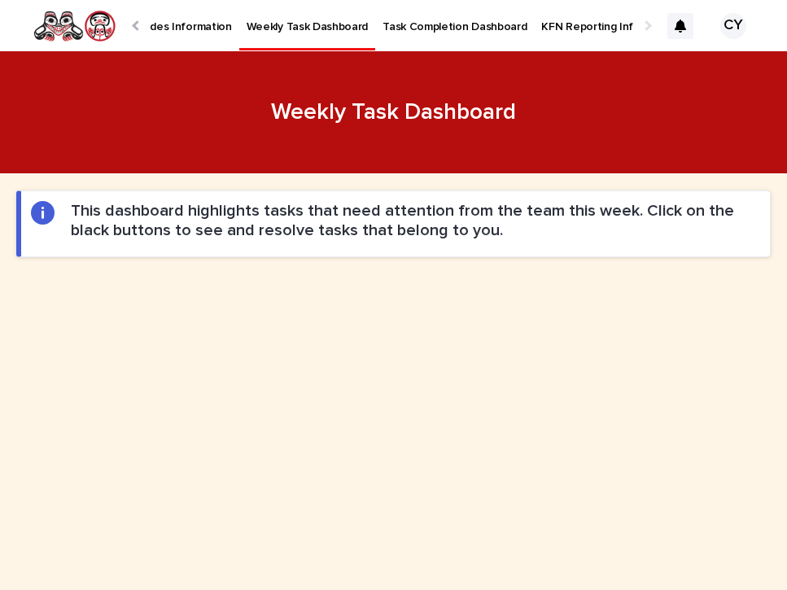
click at [264, 28] on p "Weekly Task Dashboard" at bounding box center [308, 17] width 122 height 34
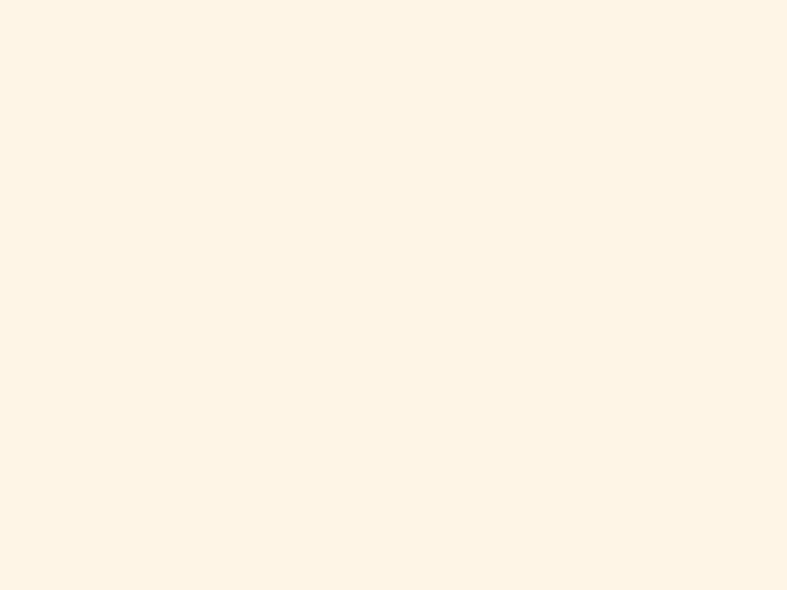
scroll to position [1225, 0]
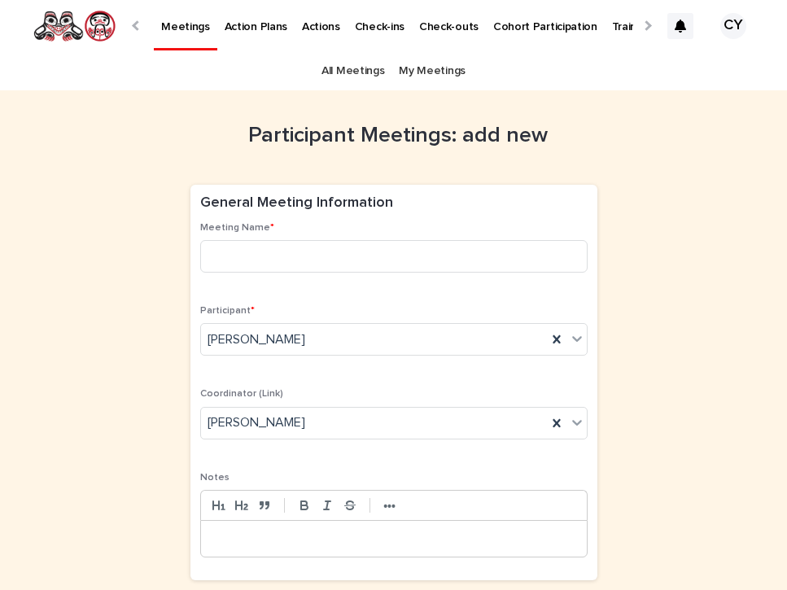
click at [138, 24] on div at bounding box center [137, 25] width 11 height 11
click at [191, 25] on p "Participants" at bounding box center [188, 17] width 60 height 34
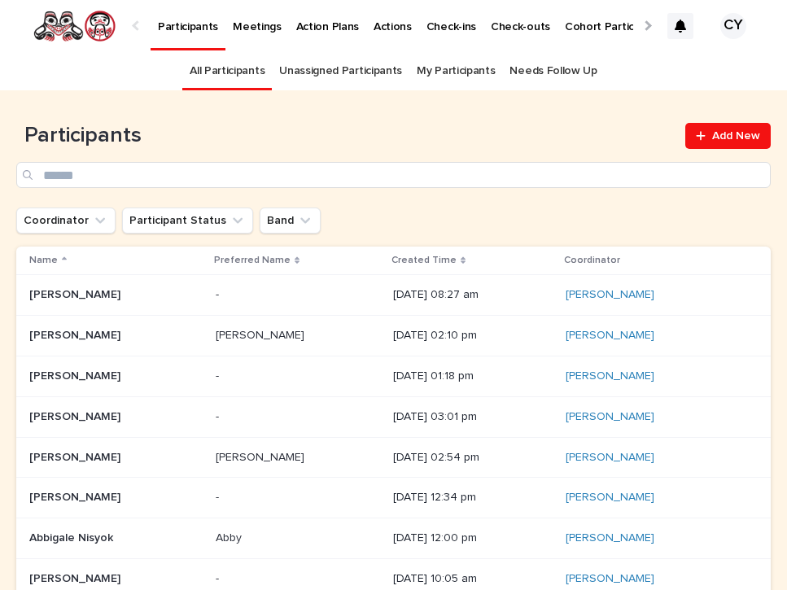
scroll to position [0, -276]
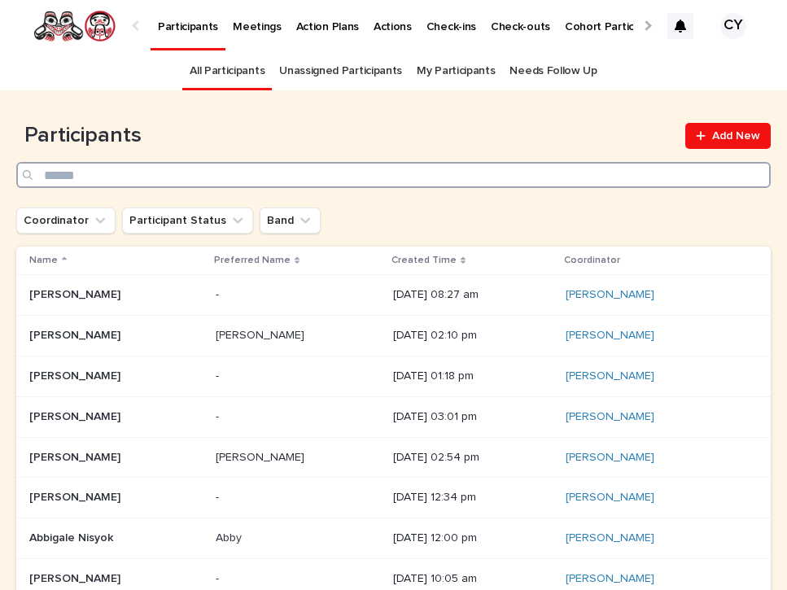
drag, startPoint x: 188, startPoint y: 171, endPoint x: 204, endPoint y: 172, distance: 16.3
click at [189, 171] on input "Search" at bounding box center [393, 175] width 754 height 26
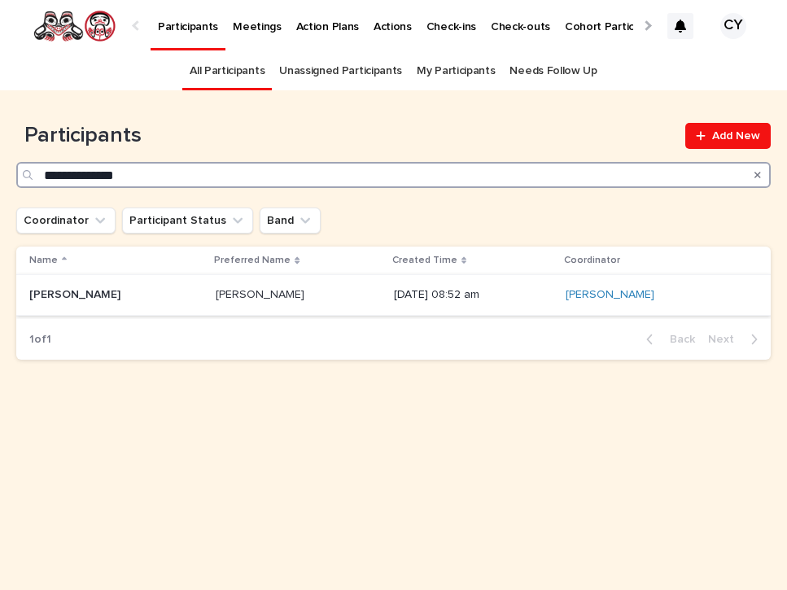
type input "**********"
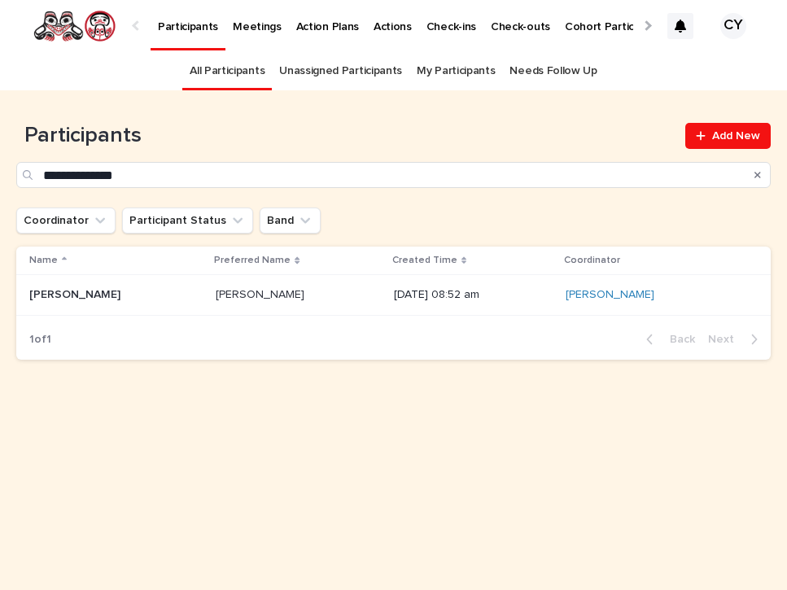
click at [62, 295] on p "[PERSON_NAME]" at bounding box center [76, 293] width 94 height 17
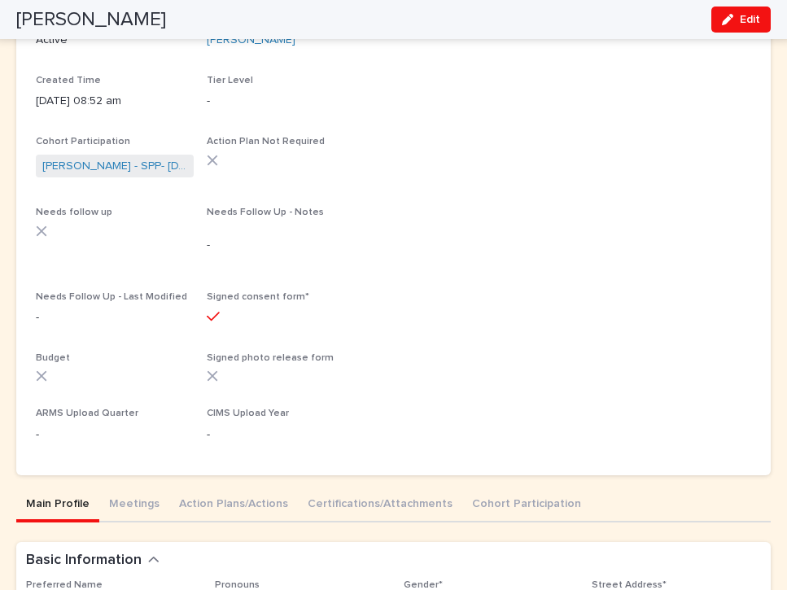
scroll to position [207, 0]
drag, startPoint x: 121, startPoint y: 491, endPoint x: 133, endPoint y: 491, distance: 12.2
click at [121, 491] on button "Meetings" at bounding box center [134, 504] width 70 height 34
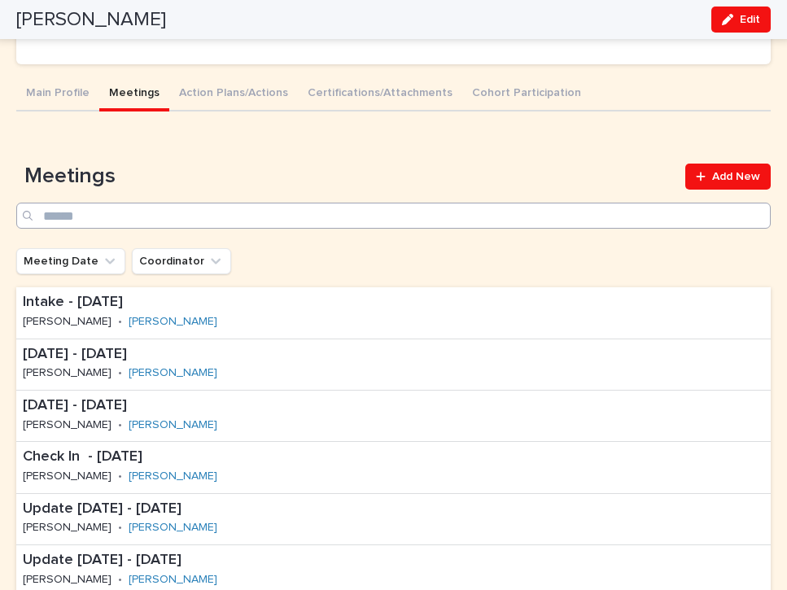
scroll to position [641, 0]
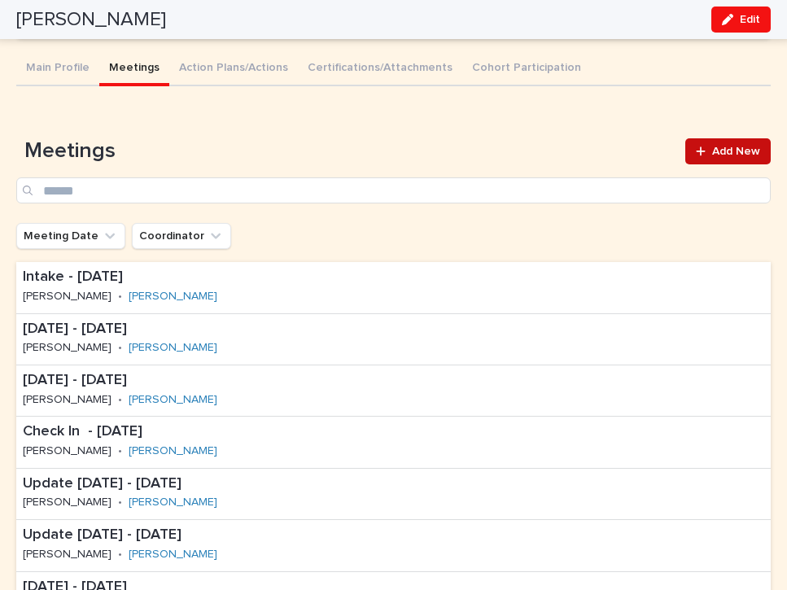
click at [717, 146] on span "Add New" at bounding box center [736, 151] width 48 height 11
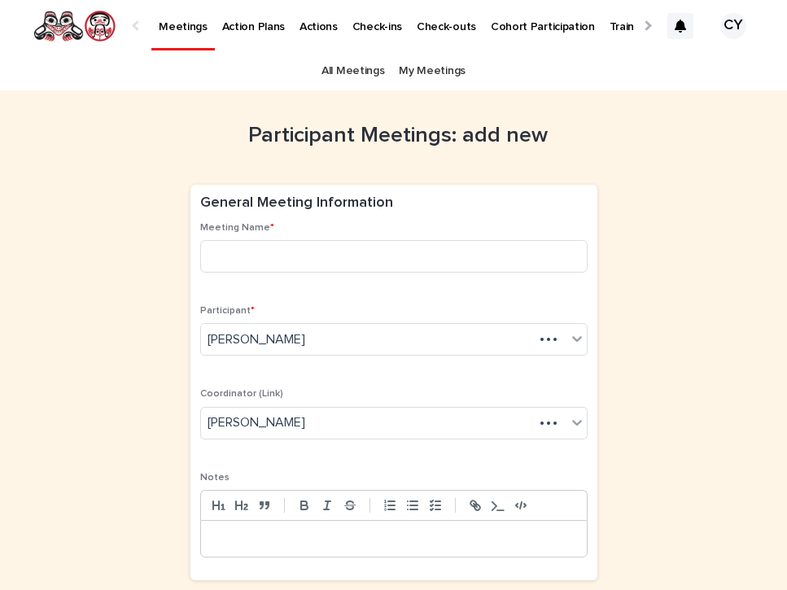
scroll to position [0, 72]
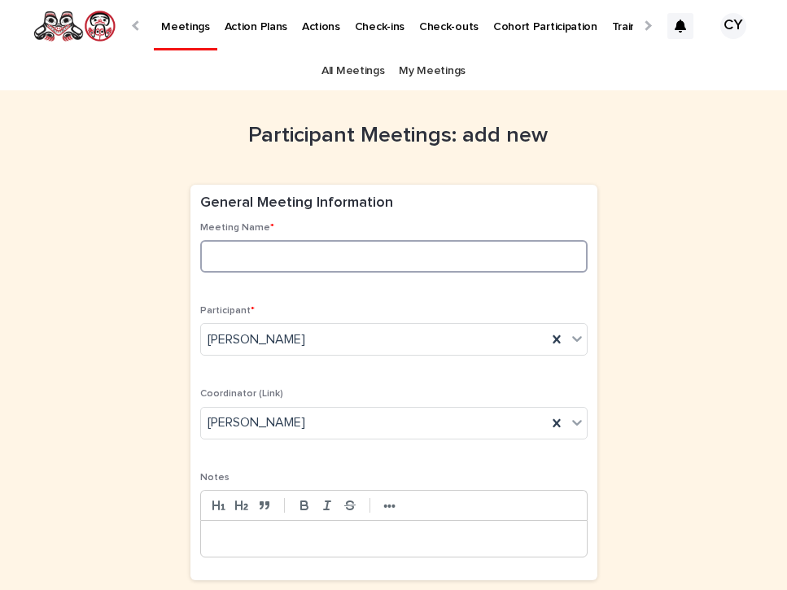
click at [253, 247] on input at bounding box center [393, 256] width 387 height 33
type input "**********"
drag, startPoint x: 219, startPoint y: 522, endPoint x: 452, endPoint y: 529, distance: 233.7
click at [220, 522] on div at bounding box center [394, 539] width 386 height 36
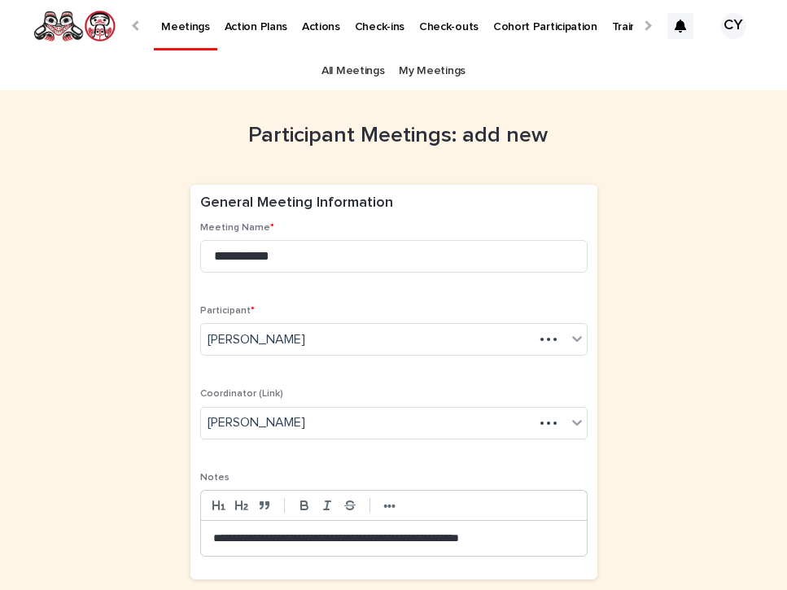
click at [519, 535] on p "**********" at bounding box center [393, 538] width 361 height 15
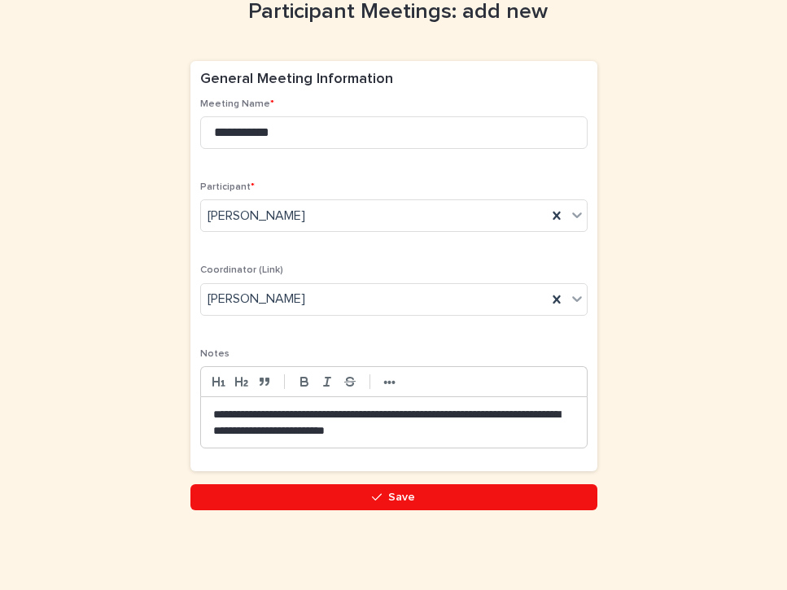
scroll to position [123, 0]
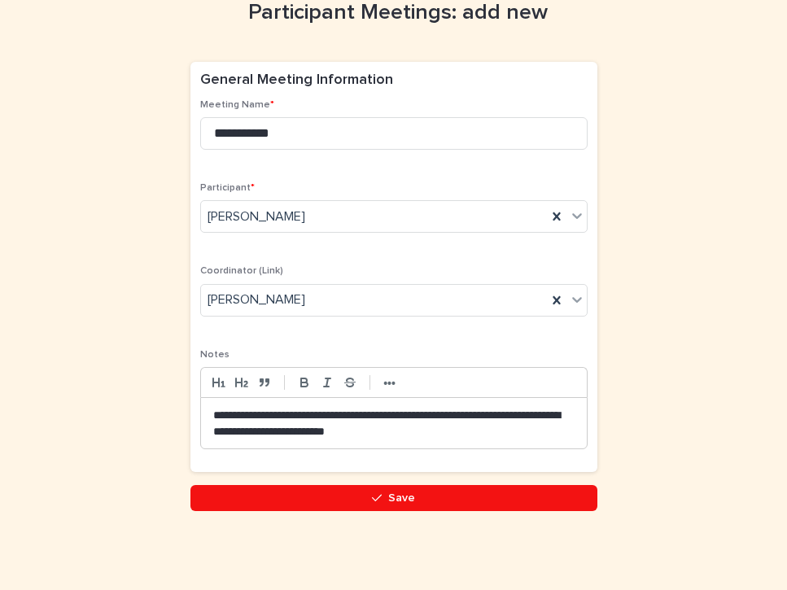
click at [420, 495] on button "Save" at bounding box center [393, 498] width 407 height 26
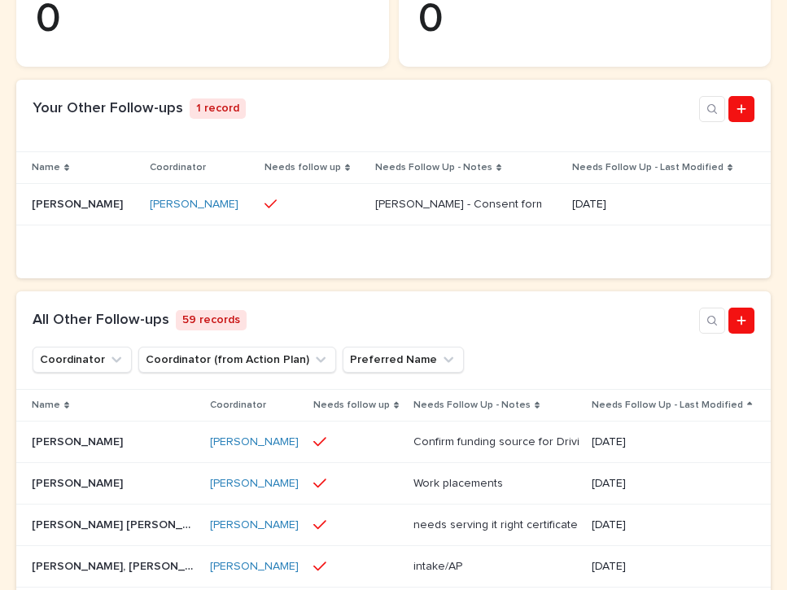
scroll to position [445, 0]
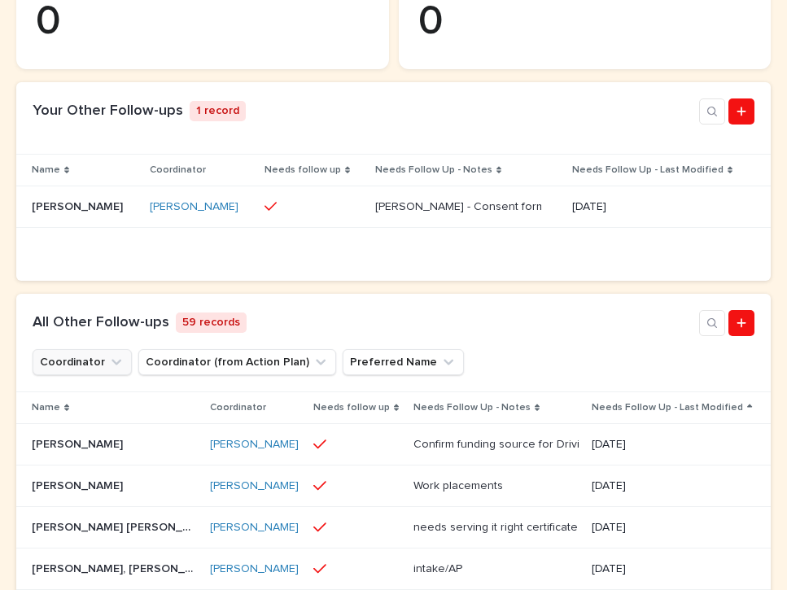
click at [111, 370] on icon "Coordinator" at bounding box center [116, 362] width 16 height 16
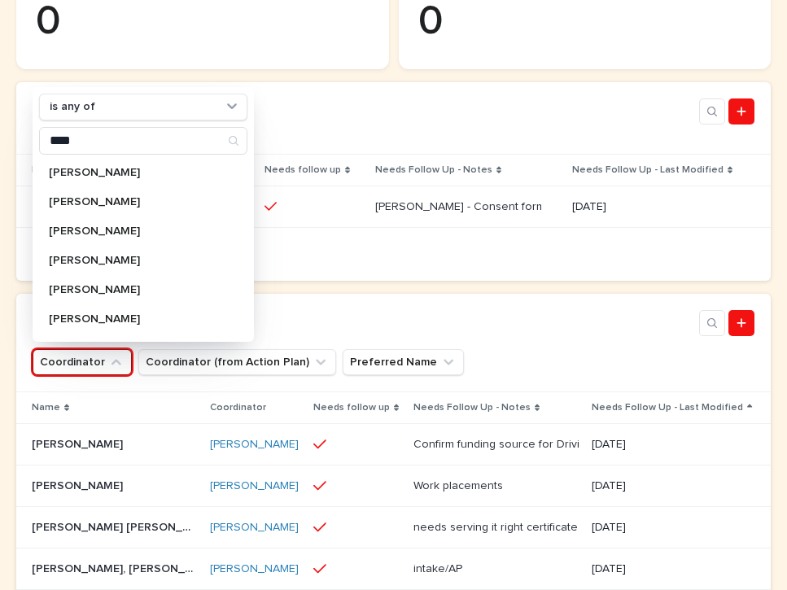
type input "****"
drag, startPoint x: 99, startPoint y: 254, endPoint x: 111, endPoint y: 207, distance: 48.0
click at [111, 207] on div "[PERSON_NAME]" at bounding box center [143, 202] width 208 height 26
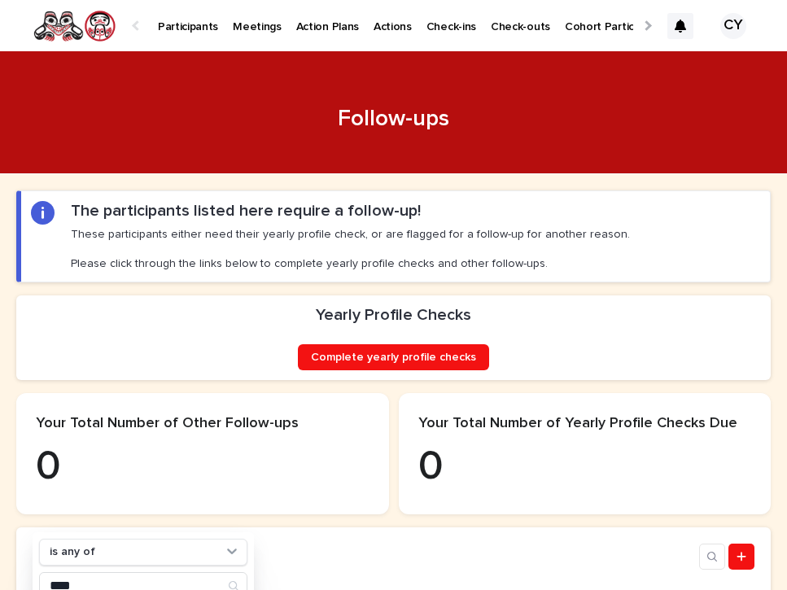
scroll to position [0, 0]
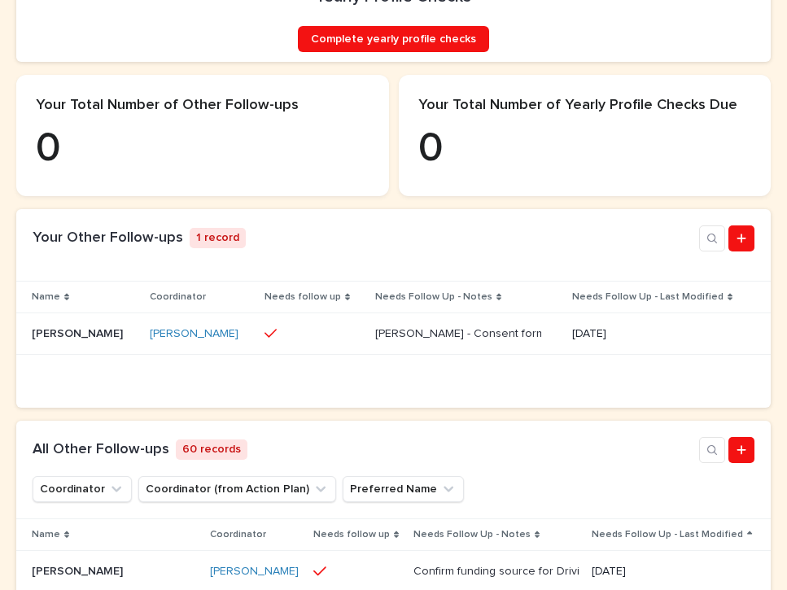
scroll to position [317, 0]
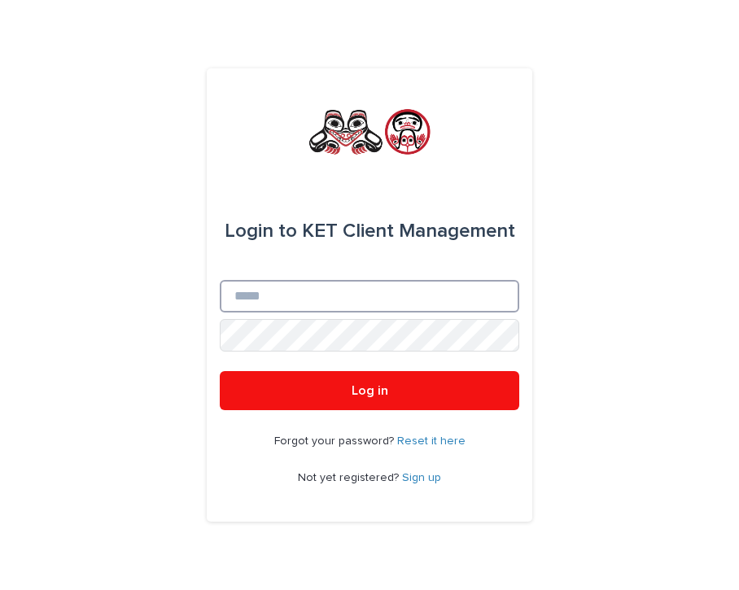
type input "**********"
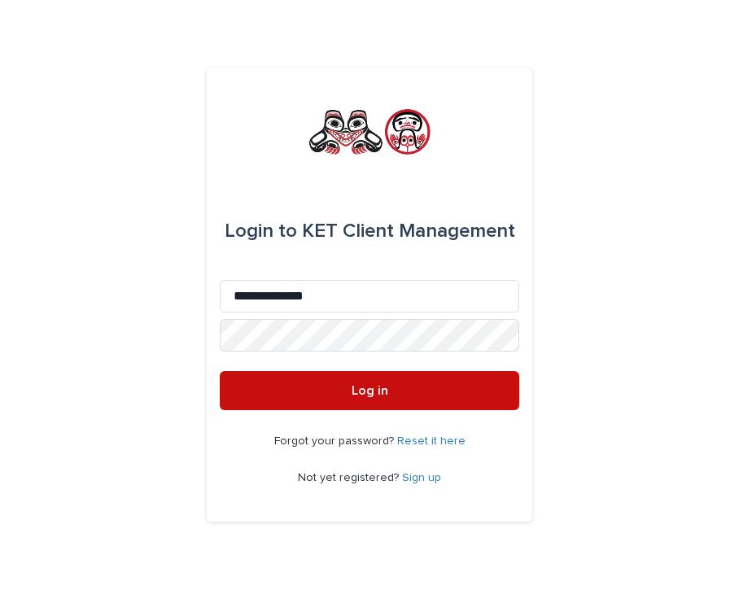
click at [349, 390] on button "Log in" at bounding box center [369, 390] width 299 height 39
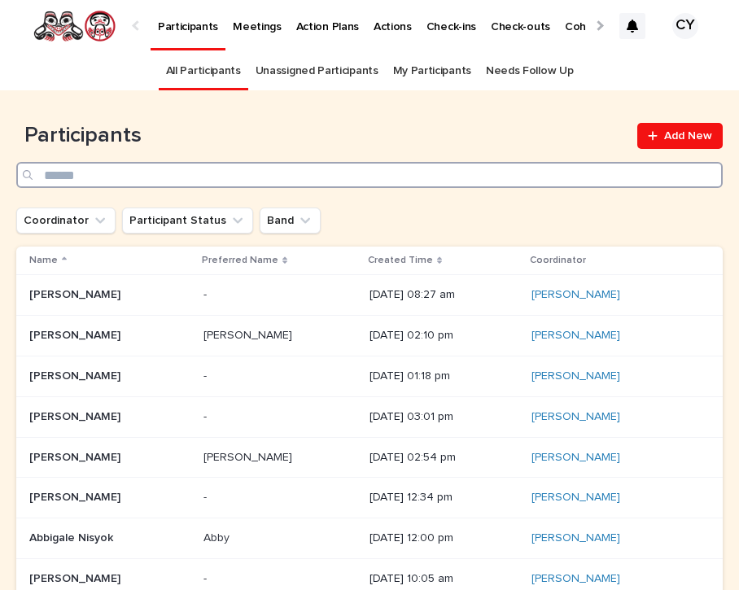
click at [177, 173] on input "Search" at bounding box center [369, 175] width 706 height 26
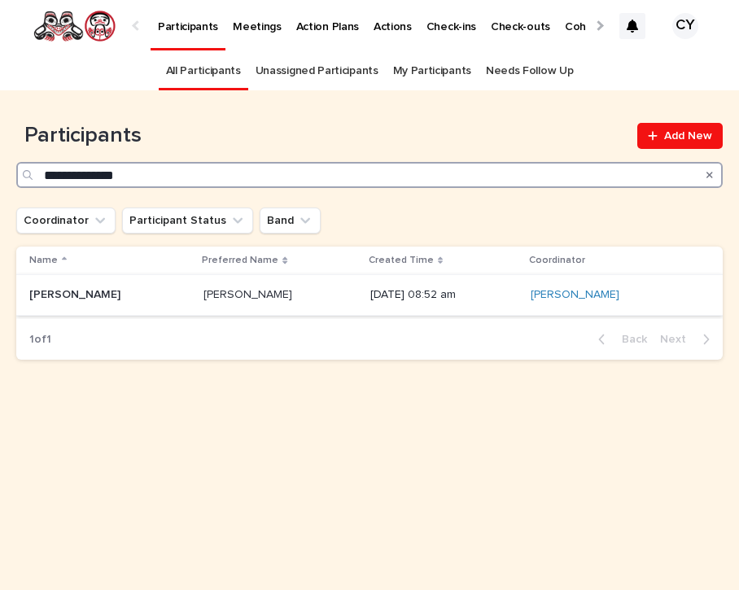
type input "**********"
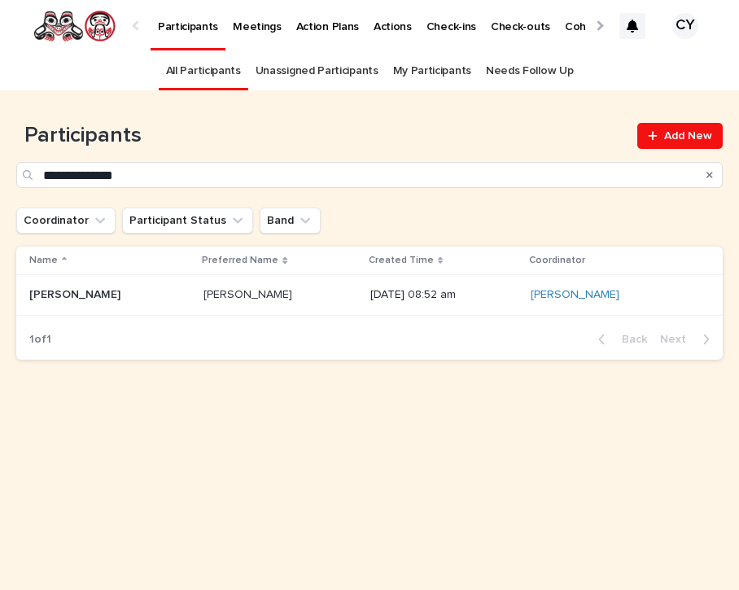
click at [57, 291] on p "[PERSON_NAME]" at bounding box center [76, 293] width 94 height 17
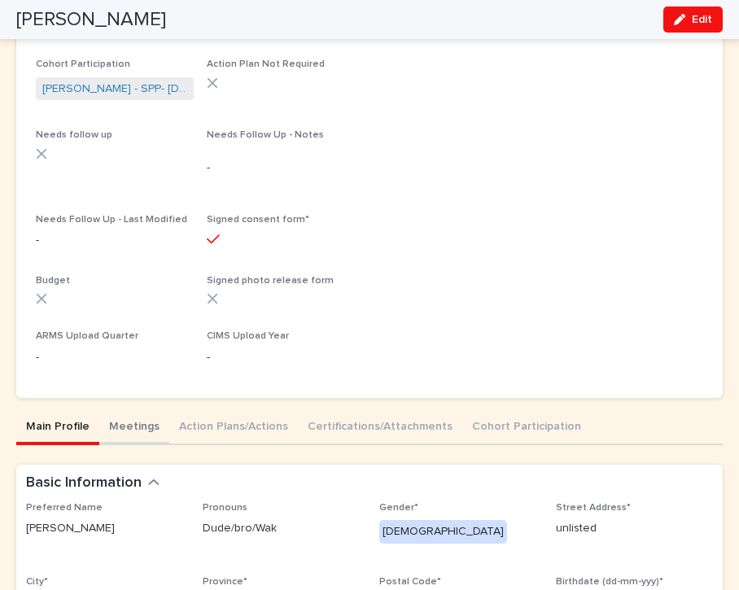
scroll to position [285, 0]
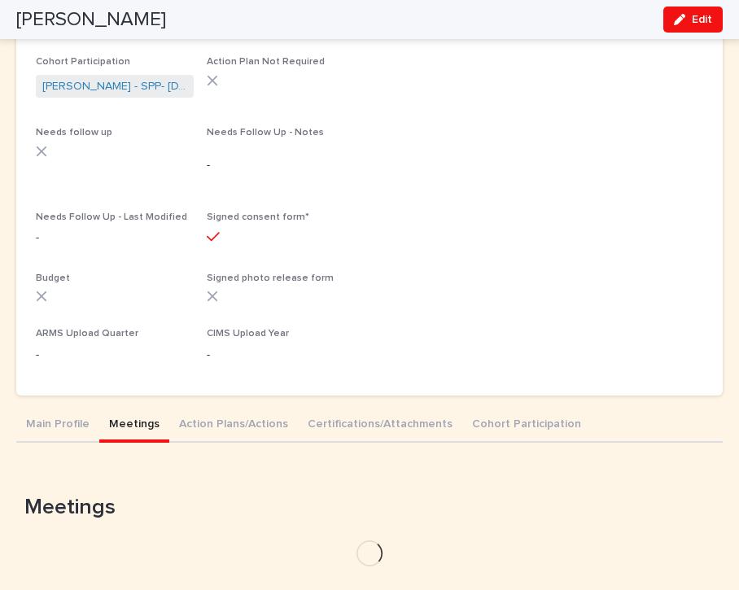
drag, startPoint x: 138, startPoint y: 416, endPoint x: 160, endPoint y: 413, distance: 22.9
click at [138, 416] on button "Meetings" at bounding box center [134, 425] width 70 height 34
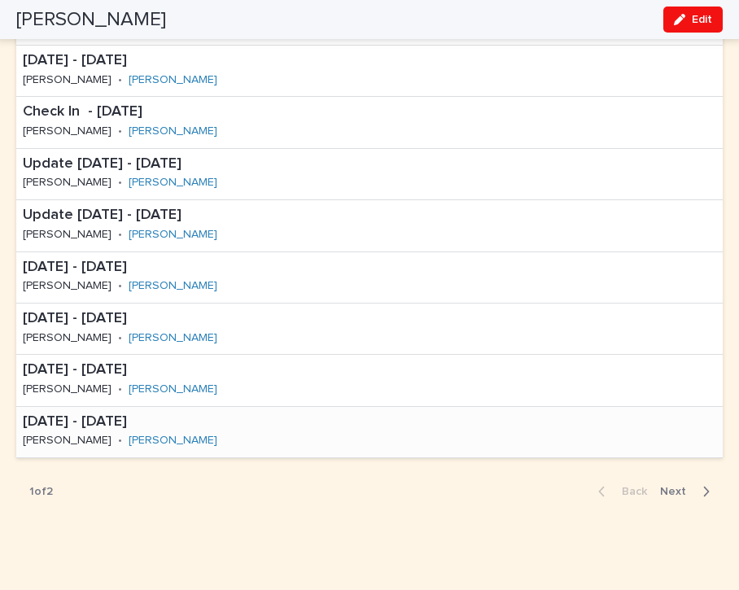
scroll to position [960, 0]
click at [106, 414] on p "[DATE] - [DATE]" at bounding box center [172, 423] width 299 height 18
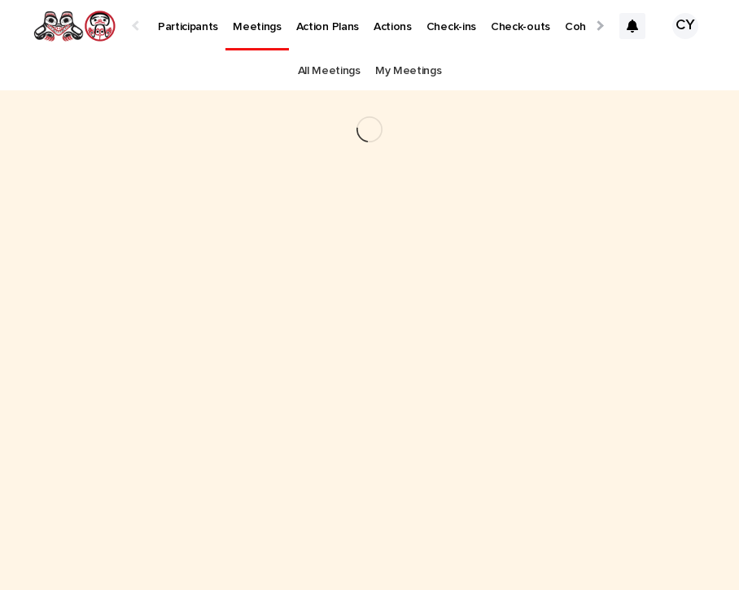
scroll to position [0, 72]
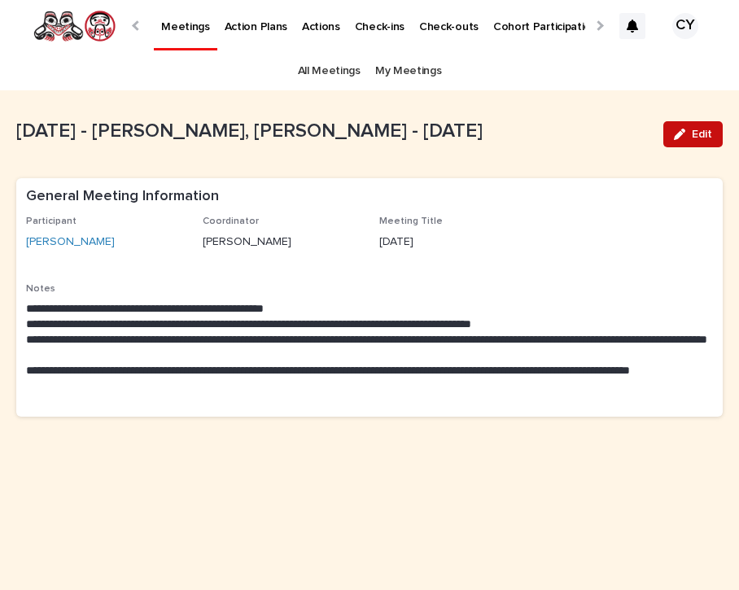
click at [701, 128] on button "Edit" at bounding box center [692, 134] width 59 height 26
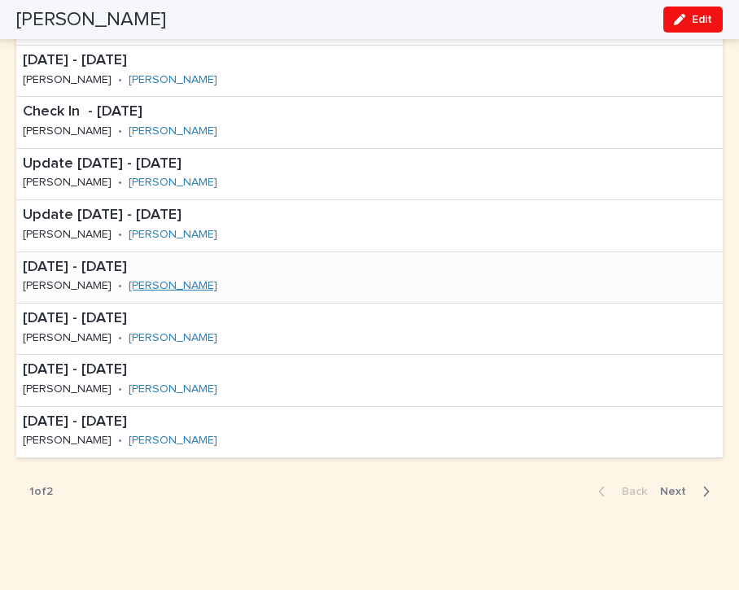
scroll to position [960, 0]
click at [670, 487] on span "Next" at bounding box center [678, 492] width 36 height 11
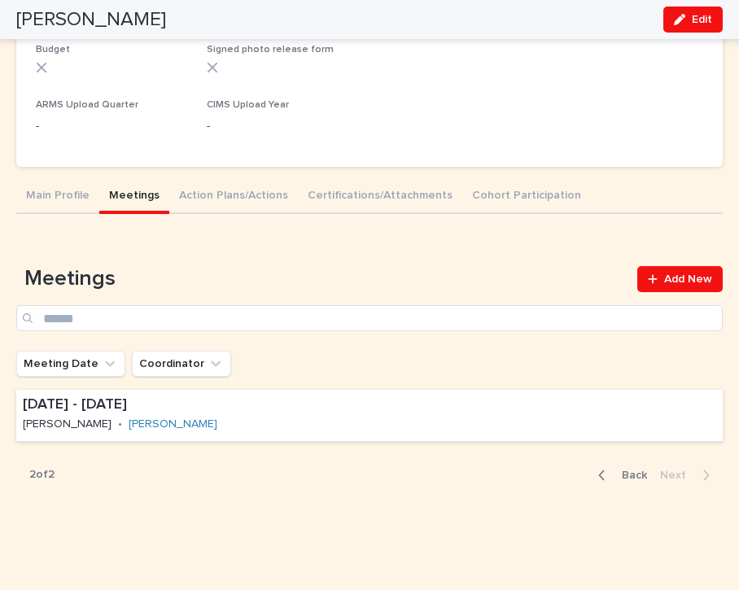
scroll to position [506, 0]
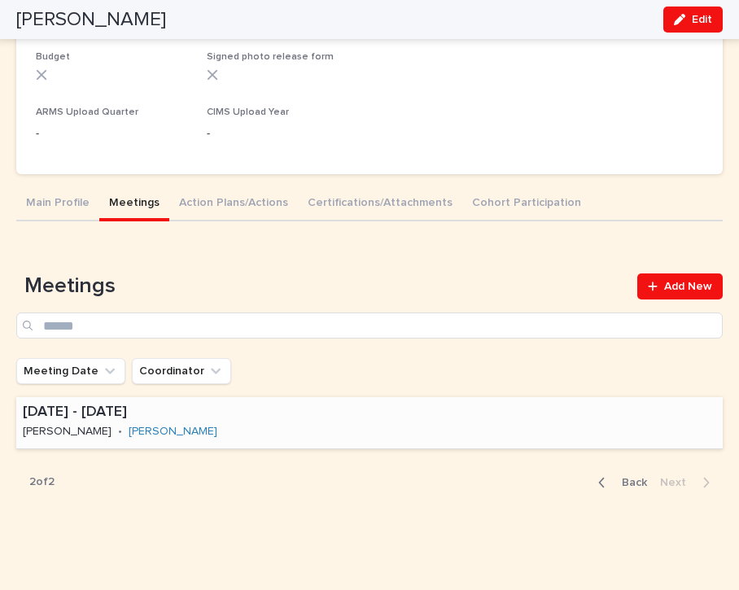
click at [77, 408] on p "[DATE] - [DATE]" at bounding box center [172, 413] width 299 height 18
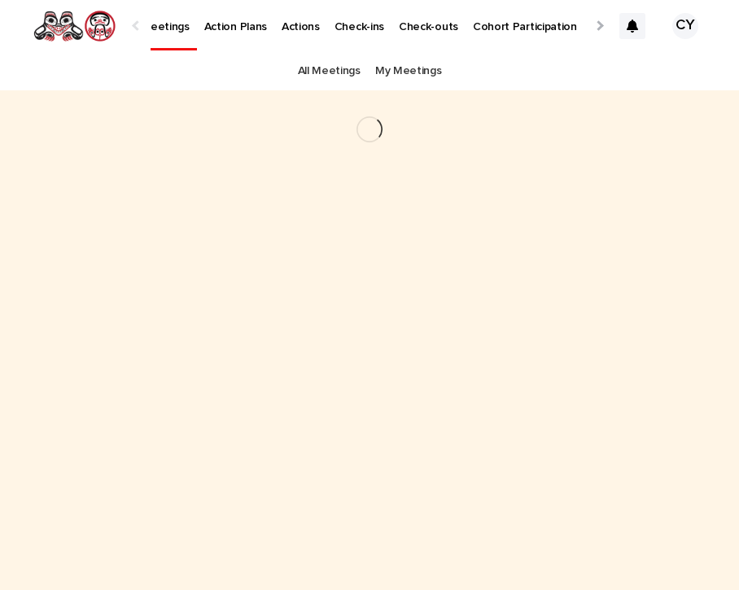
scroll to position [0, 72]
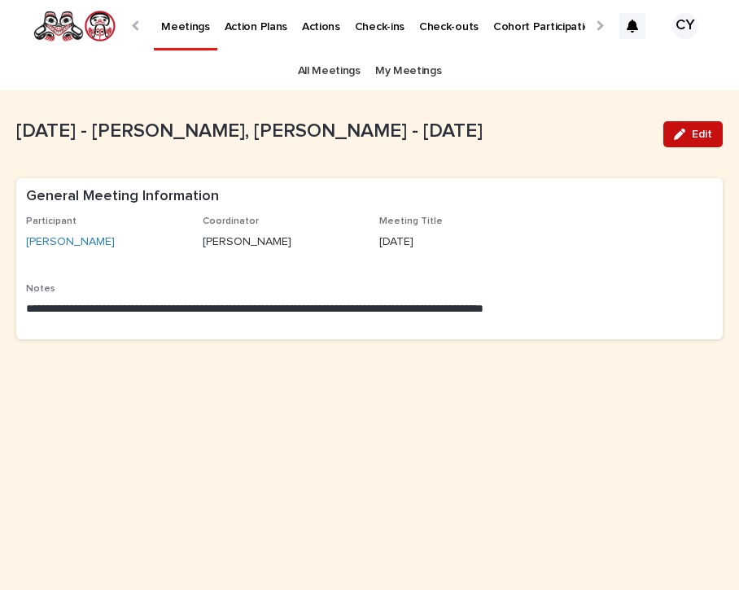
click at [701, 130] on span "Edit" at bounding box center [702, 134] width 20 height 11
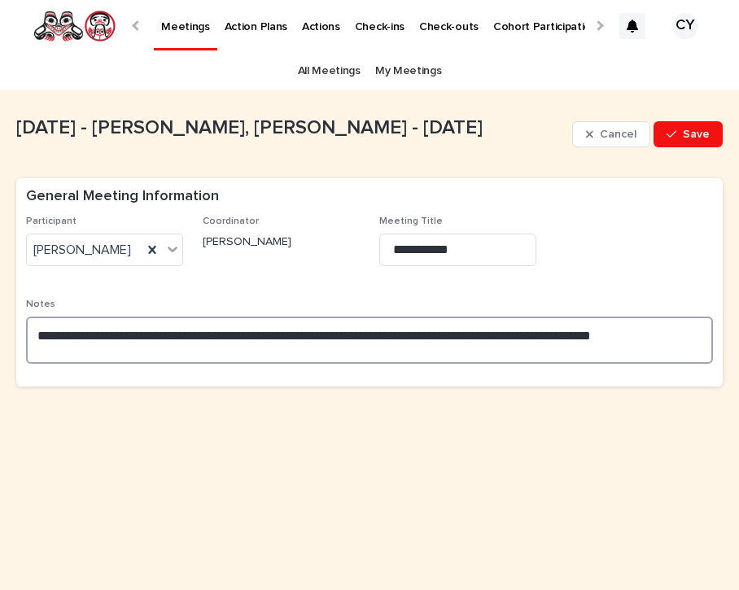
drag, startPoint x: 375, startPoint y: 340, endPoint x: 317, endPoint y: 344, distance: 57.9
click at [295, 343] on textarea "**********" at bounding box center [369, 340] width 687 height 47
click at [615, 341] on textarea "**********" at bounding box center [369, 340] width 687 height 47
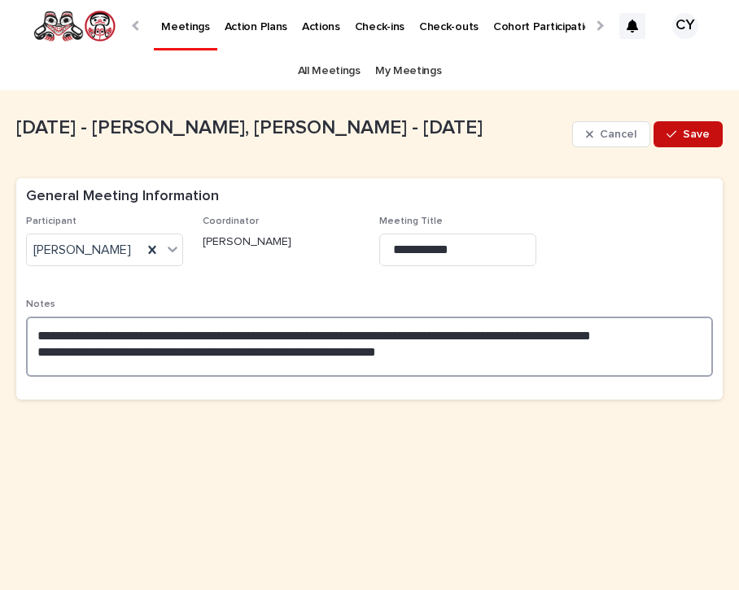
type textarea "**********"
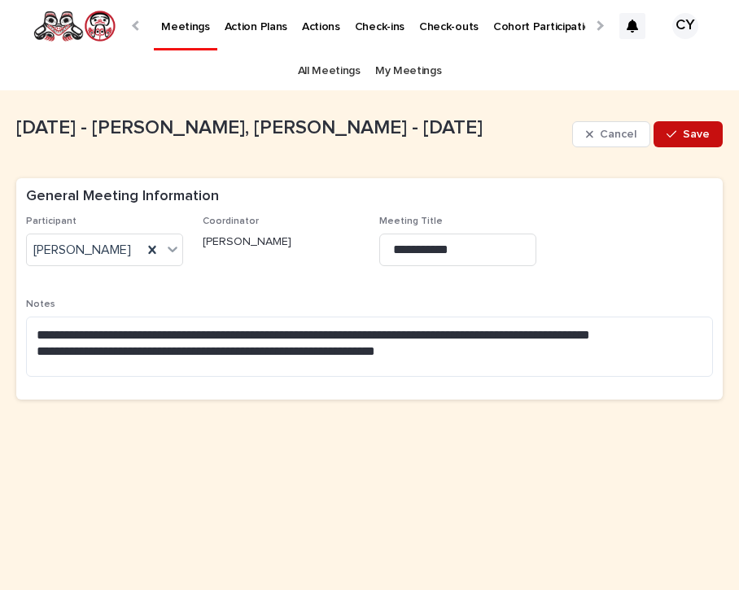
click at [686, 135] on span "Save" at bounding box center [696, 134] width 27 height 11
